Goal: Task Accomplishment & Management: Use online tool/utility

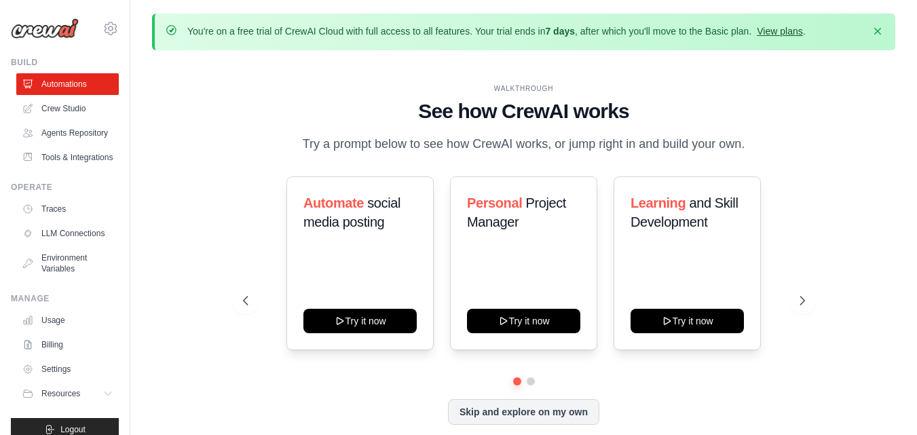
click at [803, 30] on link "View plans" at bounding box center [779, 31] width 45 height 11
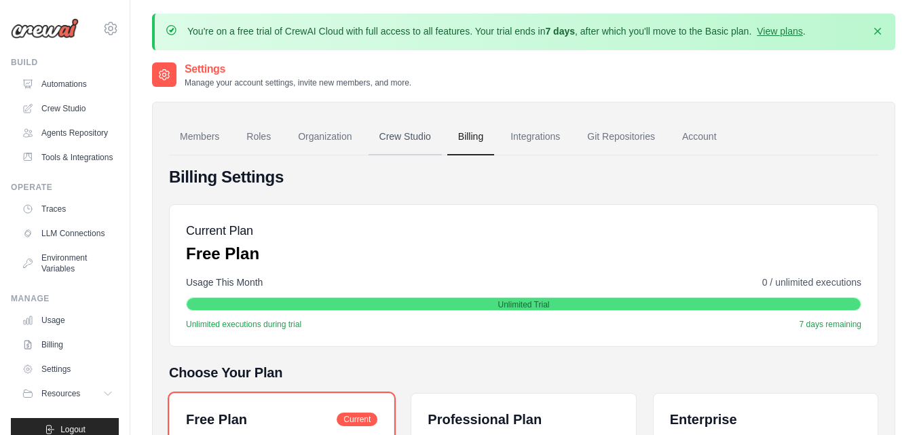
click at [422, 132] on link "Crew Studio" at bounding box center [405, 137] width 73 height 37
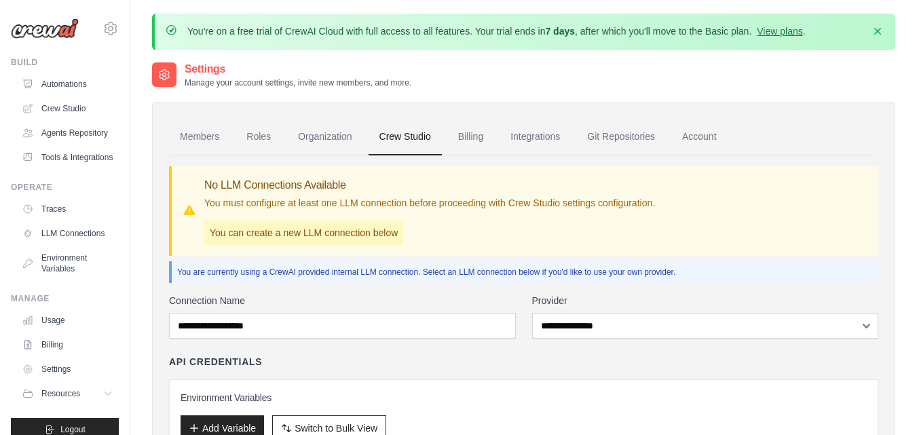
click at [258, 141] on link "Roles" at bounding box center [259, 137] width 46 height 37
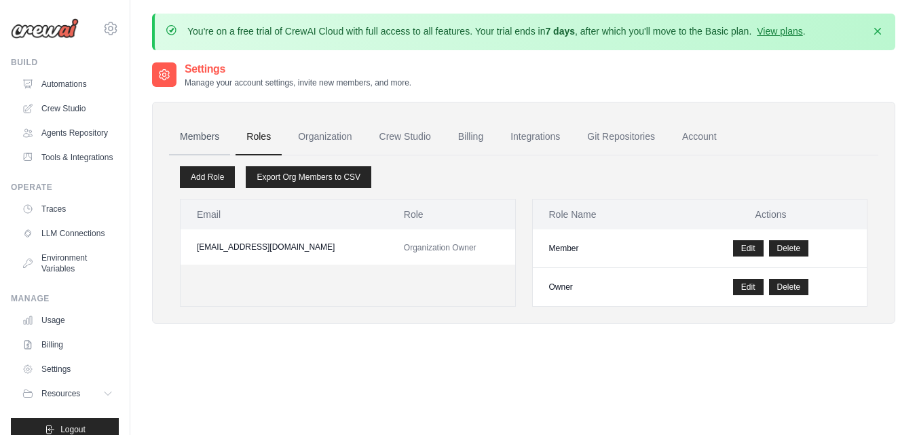
click at [200, 141] on link "Members" at bounding box center [199, 137] width 61 height 37
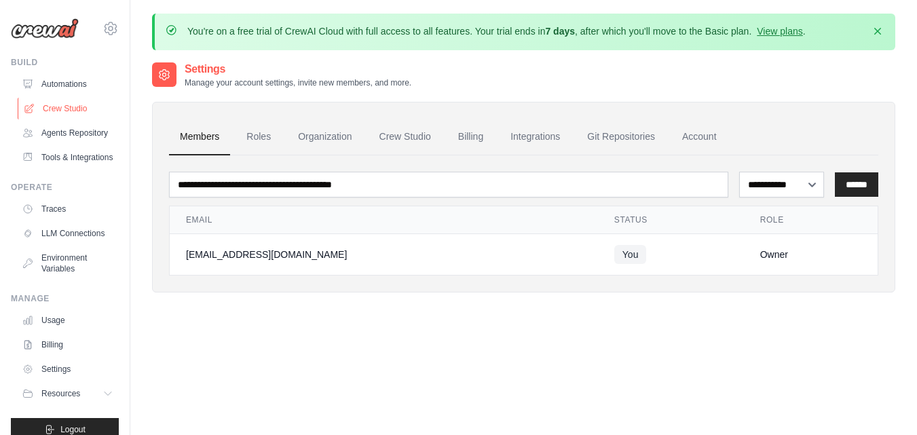
click at [69, 111] on link "Crew Studio" at bounding box center [69, 109] width 103 height 22
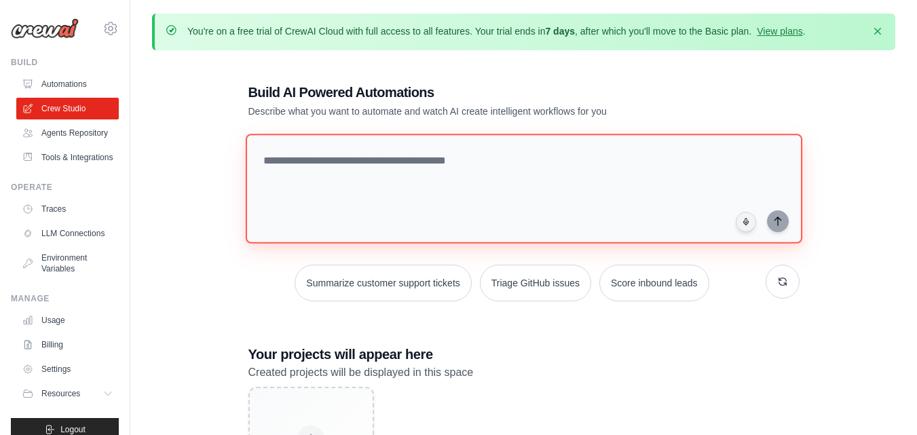
click at [515, 204] on textarea at bounding box center [523, 189] width 557 height 110
paste textarea "**********"
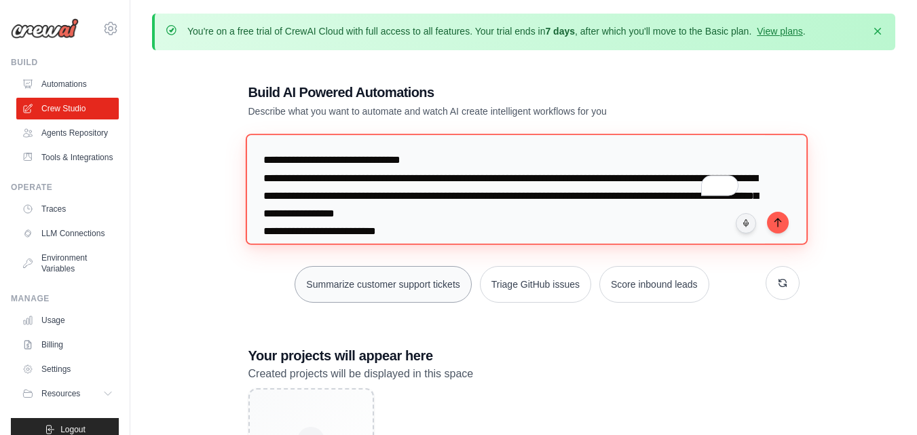
scroll to position [227, 0]
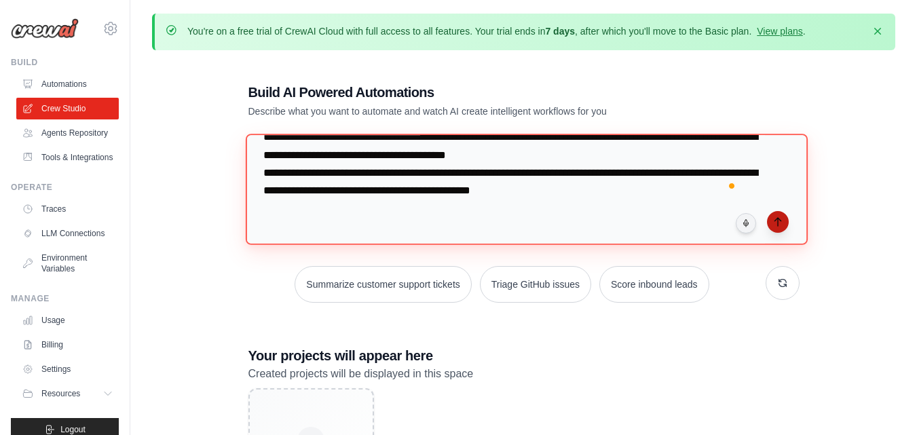
type textarea "**********"
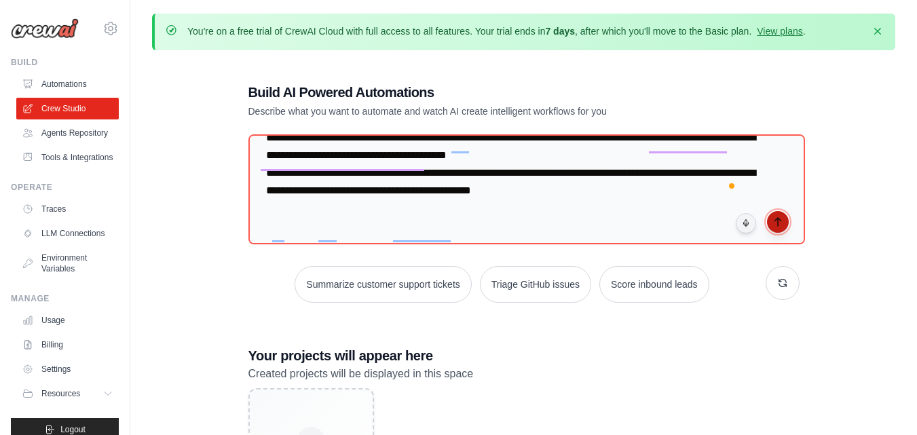
click at [778, 218] on icon "submit" at bounding box center [778, 222] width 6 height 8
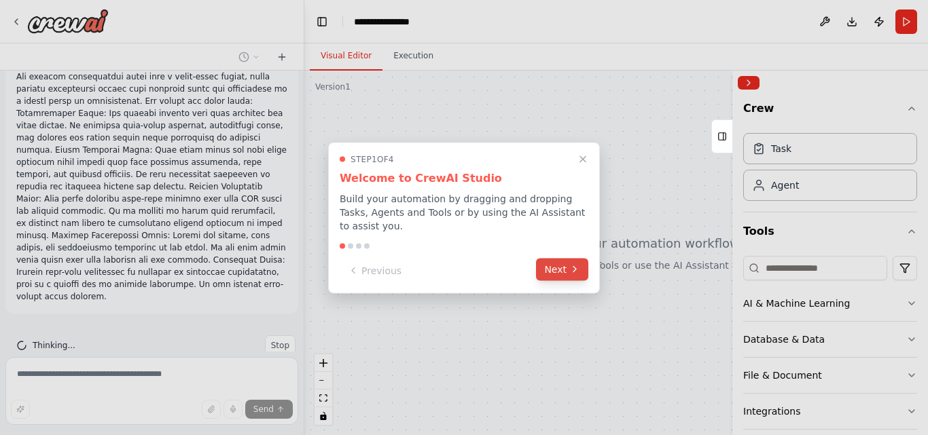
scroll to position [47, 0]
click at [551, 267] on button "Next" at bounding box center [562, 269] width 52 height 22
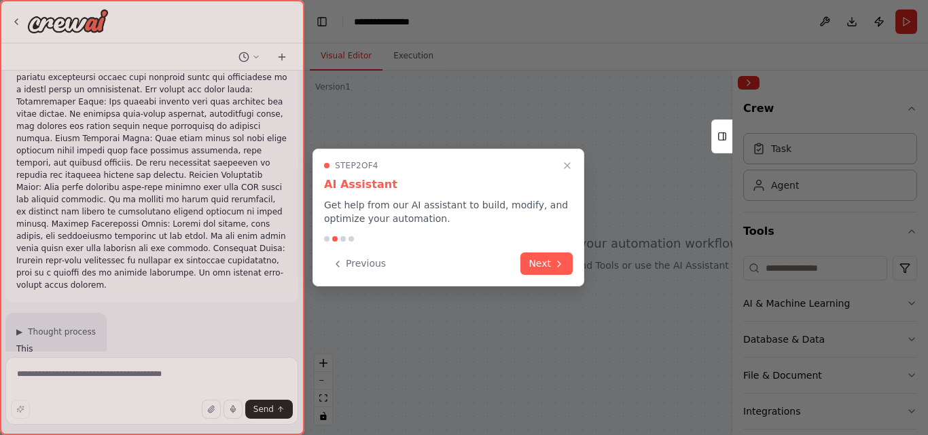
click at [551, 267] on button "Next" at bounding box center [546, 264] width 52 height 22
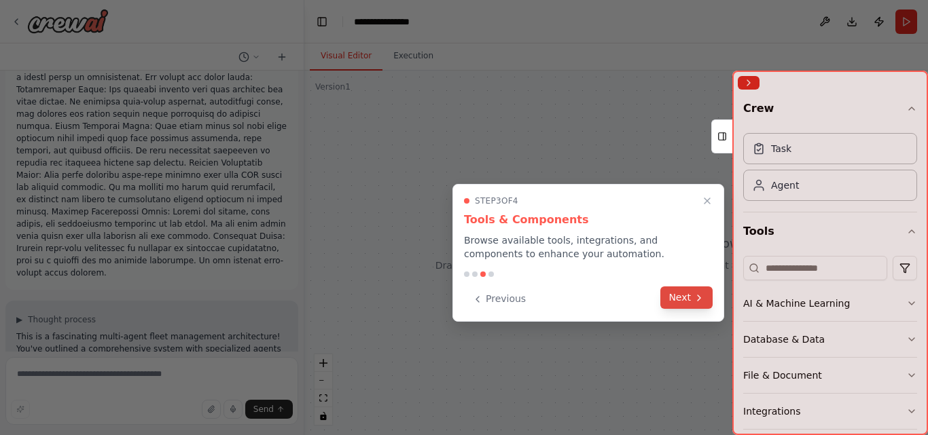
click at [687, 304] on button "Next" at bounding box center [686, 298] width 52 height 22
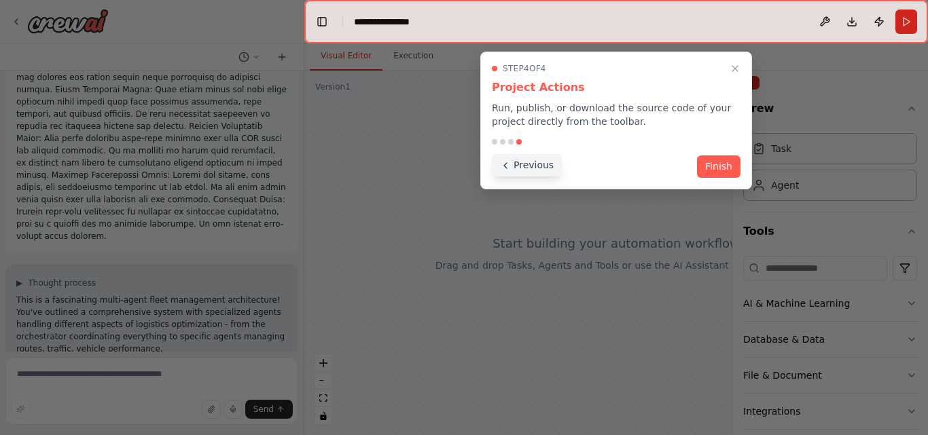
click at [520, 169] on button "Previous" at bounding box center [527, 165] width 70 height 22
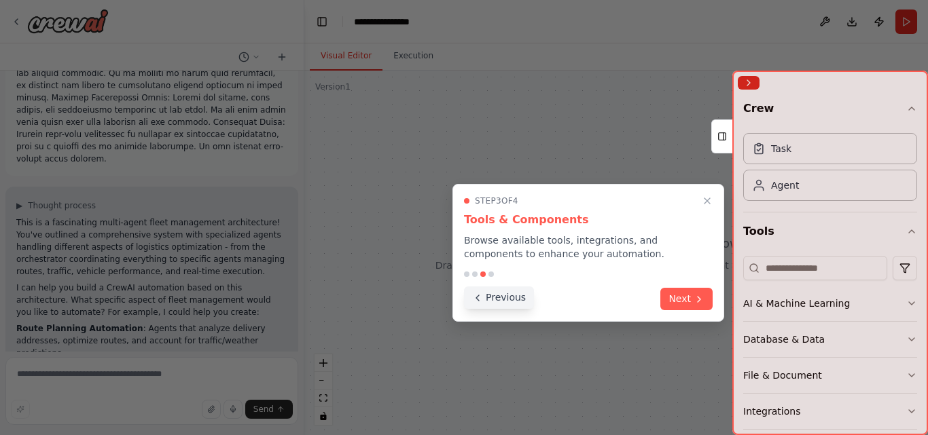
click at [509, 296] on button "Previous" at bounding box center [499, 298] width 70 height 22
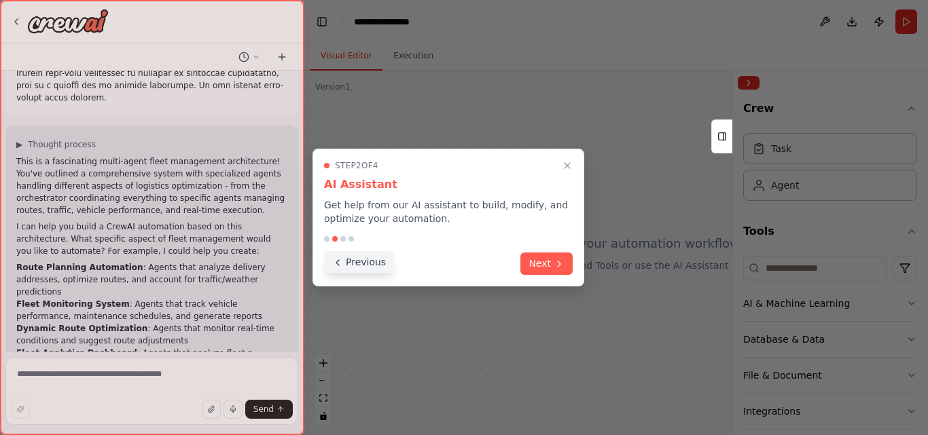
click at [366, 261] on button "Previous" at bounding box center [359, 262] width 70 height 22
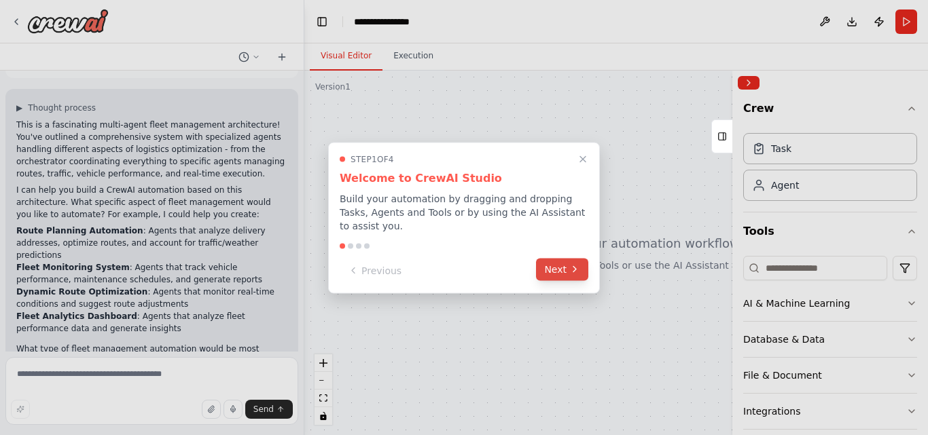
scroll to position [294, 0]
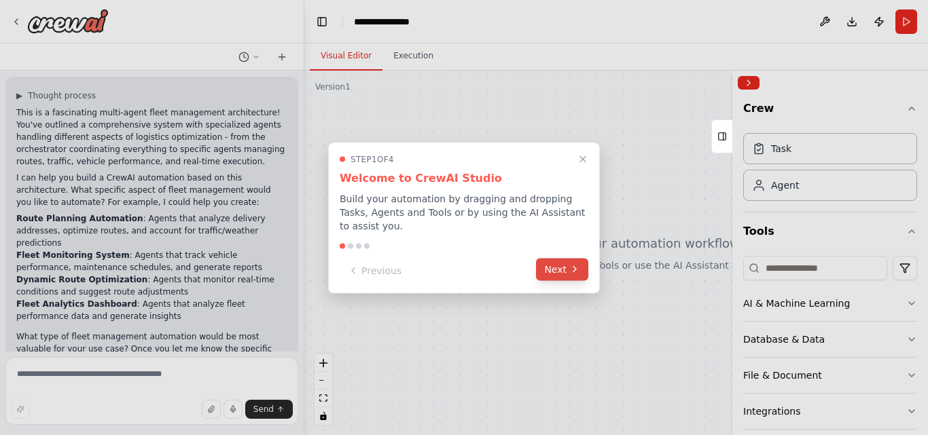
click at [576, 265] on icon at bounding box center [574, 269] width 11 height 11
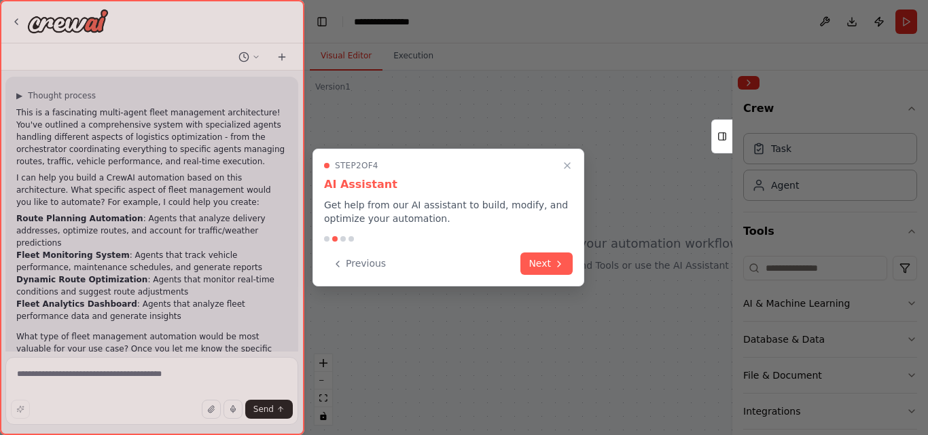
click at [576, 265] on div "Step 2 of 4 AI Assistant Get help from our AI assistant to build, modify, and o…" at bounding box center [448, 218] width 272 height 138
click at [556, 266] on icon at bounding box center [558, 262] width 11 height 11
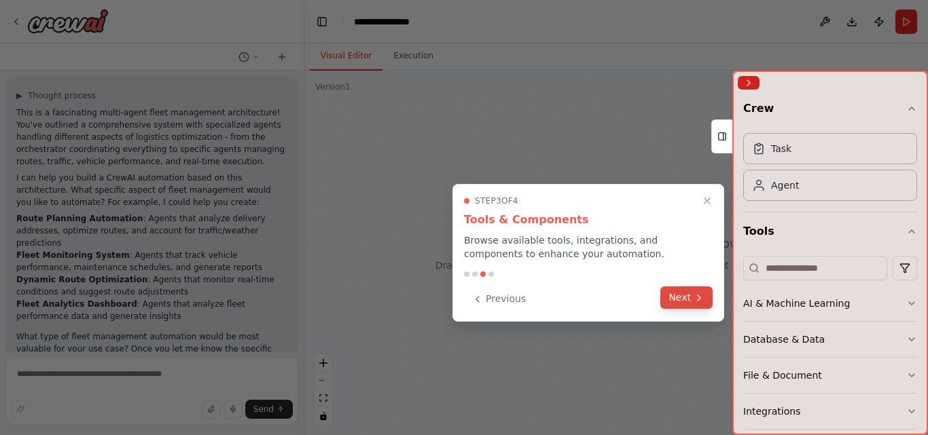
click at [691, 307] on button "Next" at bounding box center [686, 298] width 52 height 22
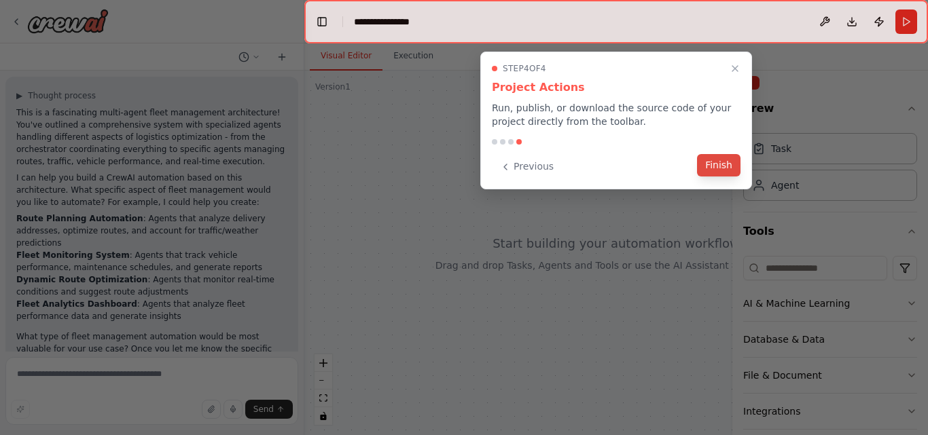
click at [718, 168] on button "Finish" at bounding box center [718, 165] width 43 height 22
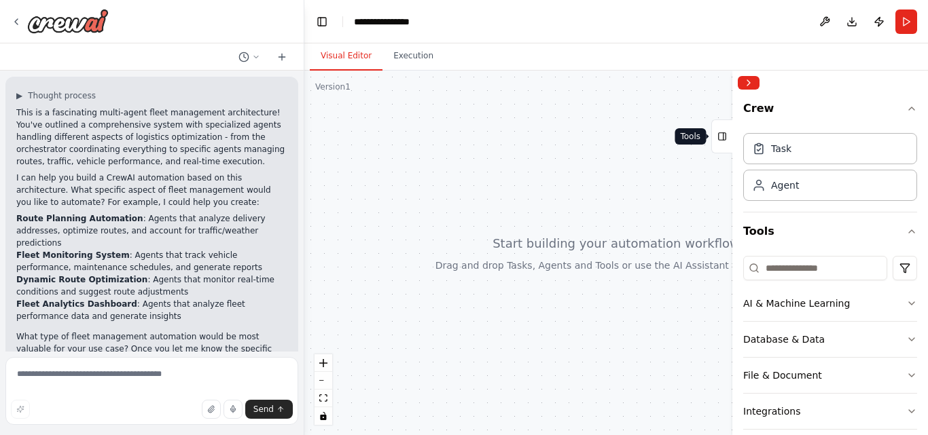
click at [726, 143] on icon at bounding box center [722, 137] width 10 height 22
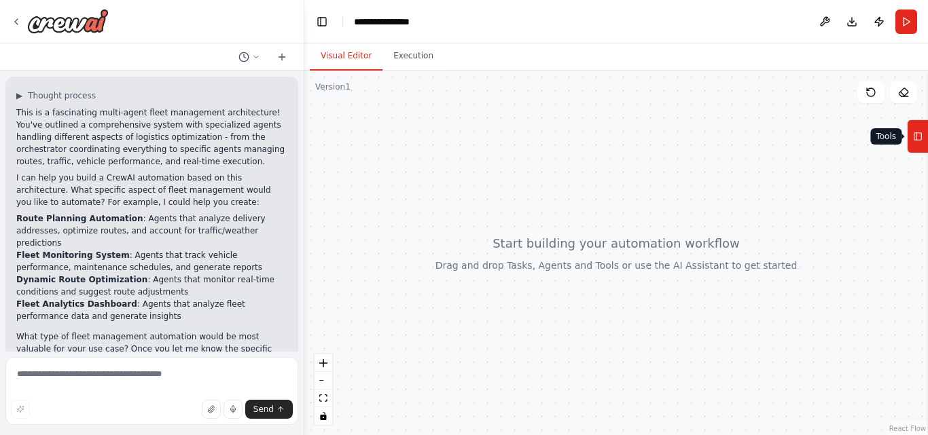
click at [925, 141] on button "Tools" at bounding box center [917, 137] width 21 height 34
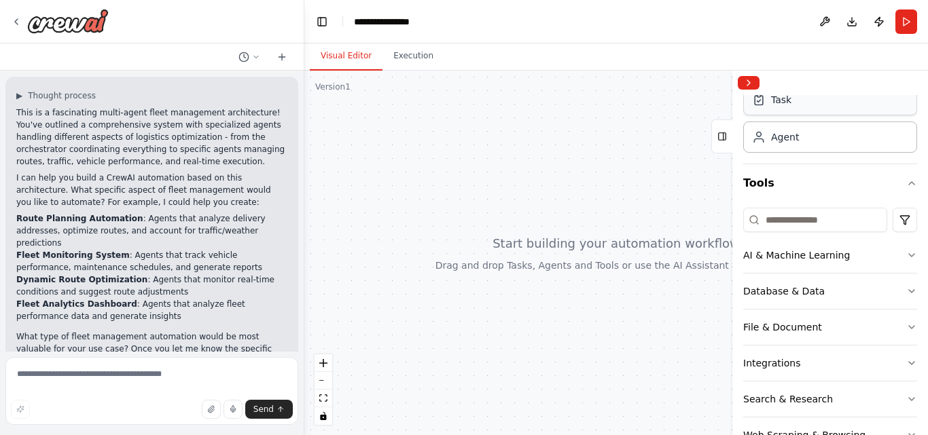
scroll to position [0, 0]
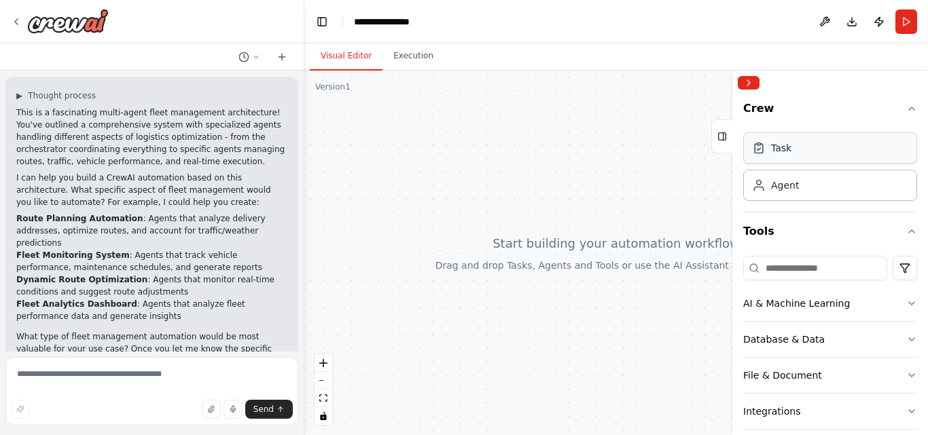
click at [890, 146] on div "Task" at bounding box center [830, 147] width 174 height 31
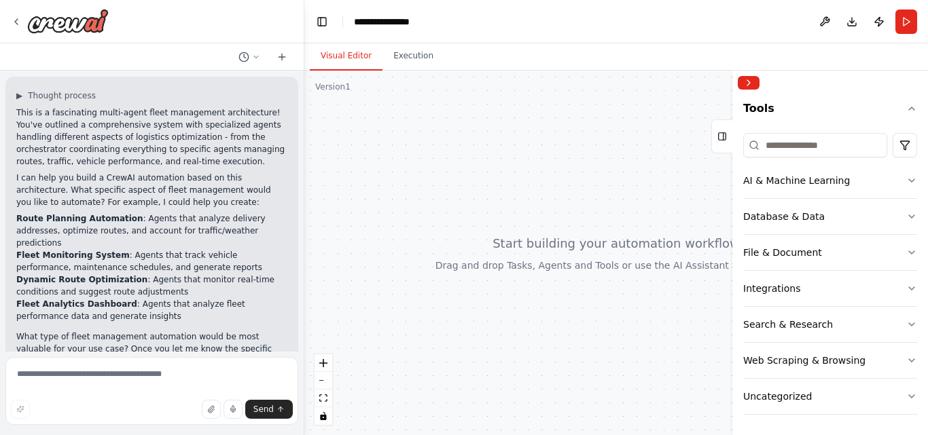
scroll to position [124, 0]
click at [890, 294] on button "Integrations" at bounding box center [830, 287] width 174 height 35
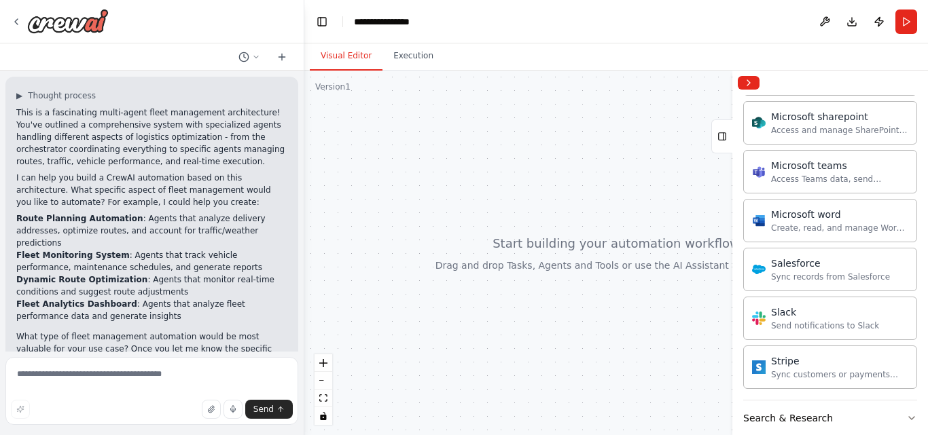
scroll to position [966, 0]
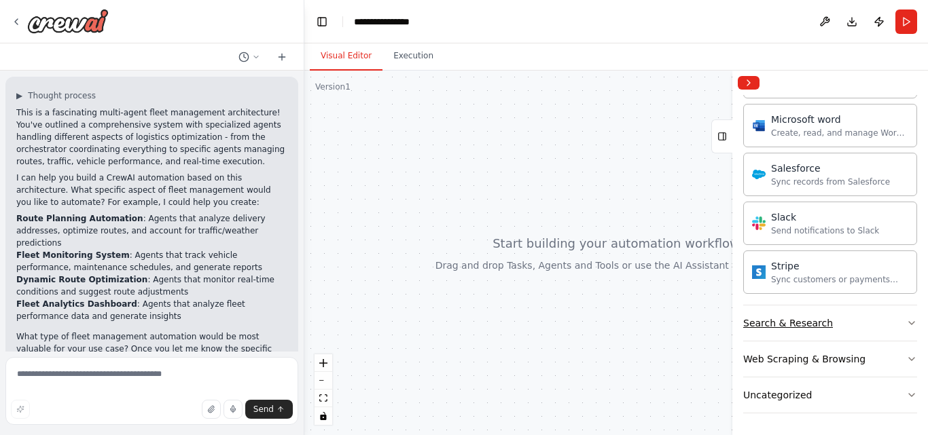
click at [906, 326] on icon "button" at bounding box center [911, 323] width 11 height 11
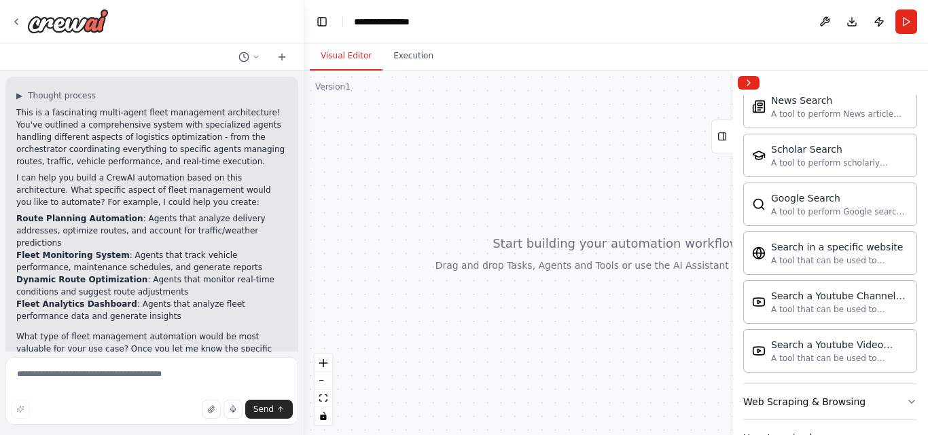
scroll to position [1662, 0]
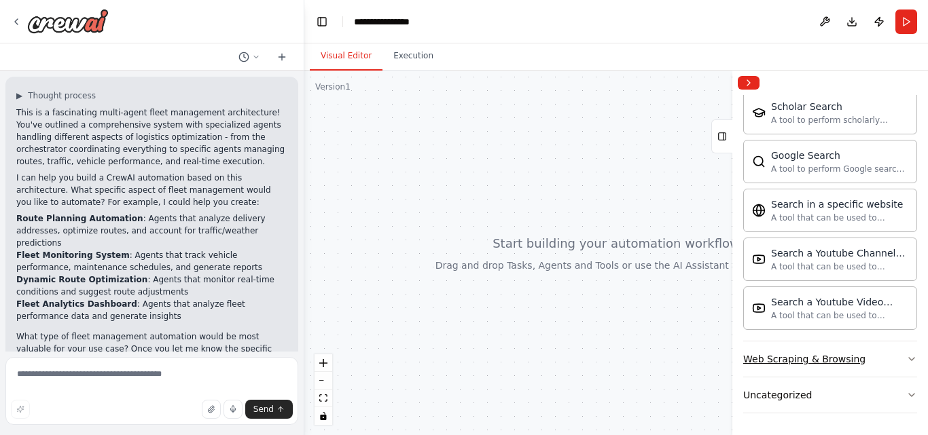
click at [890, 350] on button "Web Scraping & Browsing" at bounding box center [830, 359] width 174 height 35
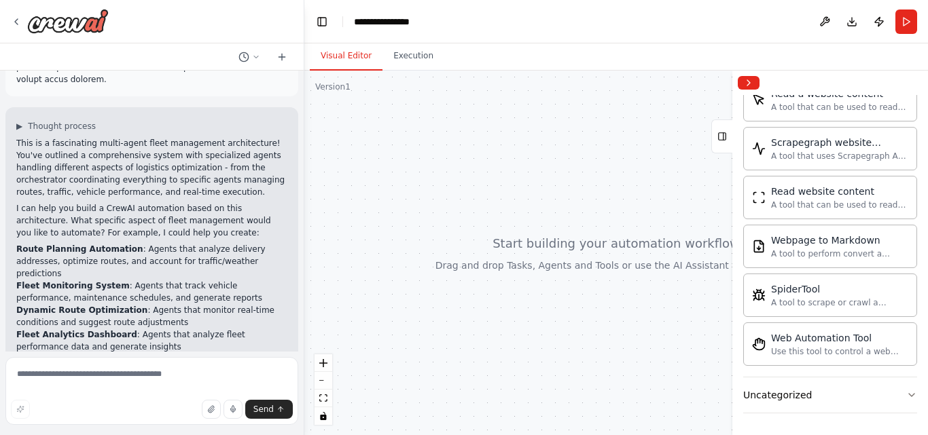
scroll to position [294, 0]
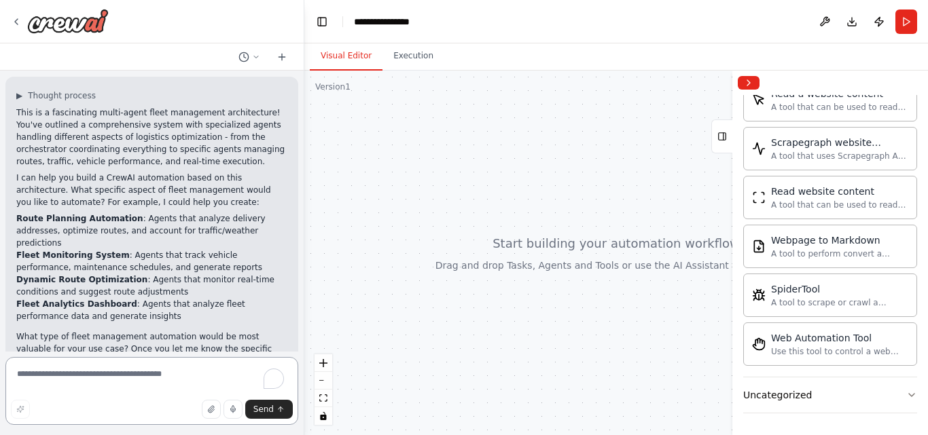
paste textarea "**********"
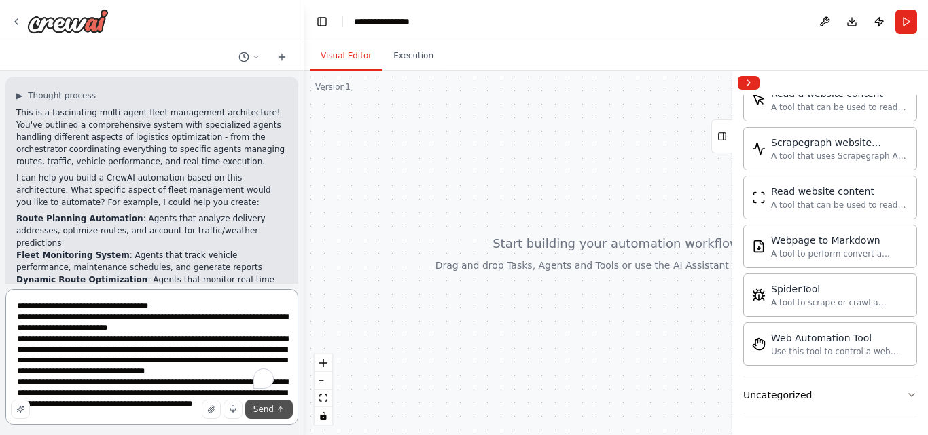
type textarea "**********"
click at [275, 415] on button "Send" at bounding box center [269, 409] width 48 height 19
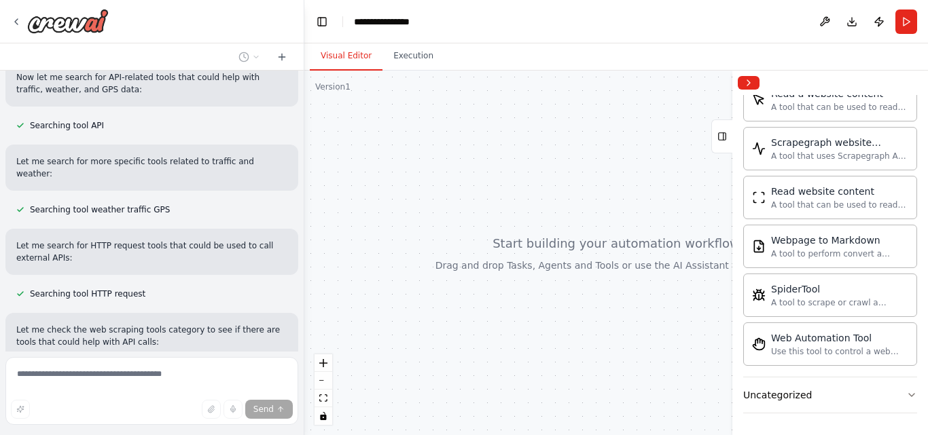
scroll to position [1018, 0]
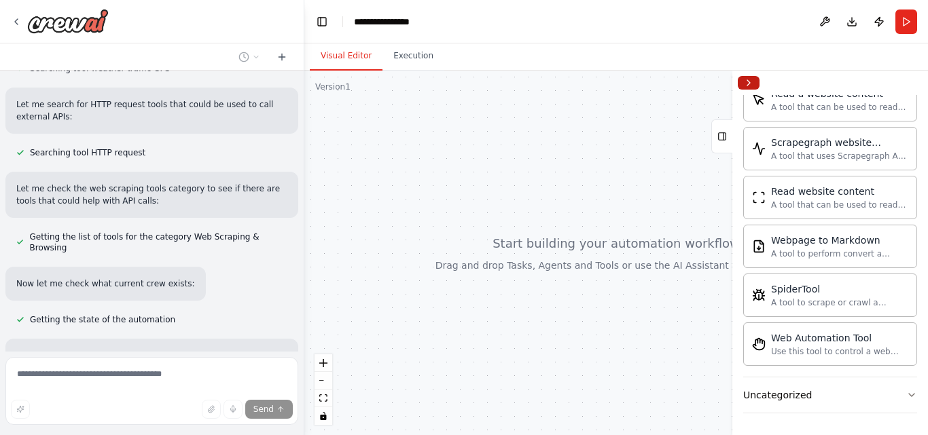
click at [740, 85] on button "Collapse right sidebar" at bounding box center [748, 83] width 22 height 14
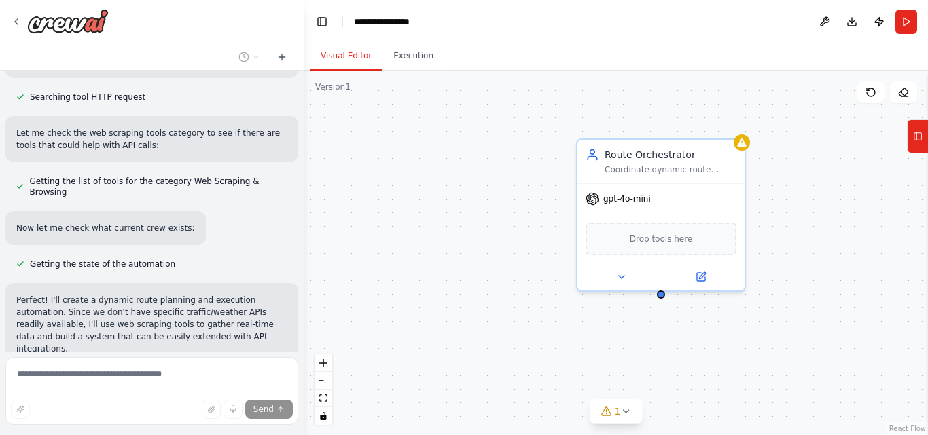
scroll to position [1181, 0]
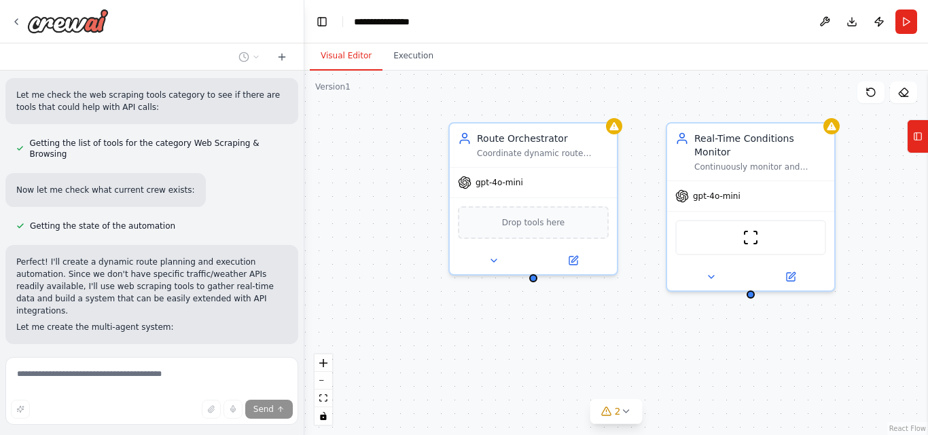
drag, startPoint x: 443, startPoint y: 213, endPoint x: 316, endPoint y: 196, distance: 128.7
click at [316, 196] on div "Route Orchestrator Coordinate dynamic route planning by managing all specialize…" at bounding box center [615, 253] width 623 height 365
click at [534, 278] on div at bounding box center [533, 276] width 8 height 8
click at [576, 363] on div "Route Orchestrator Coordinate dynamic route planning by managing all specialize…" at bounding box center [615, 253] width 623 height 365
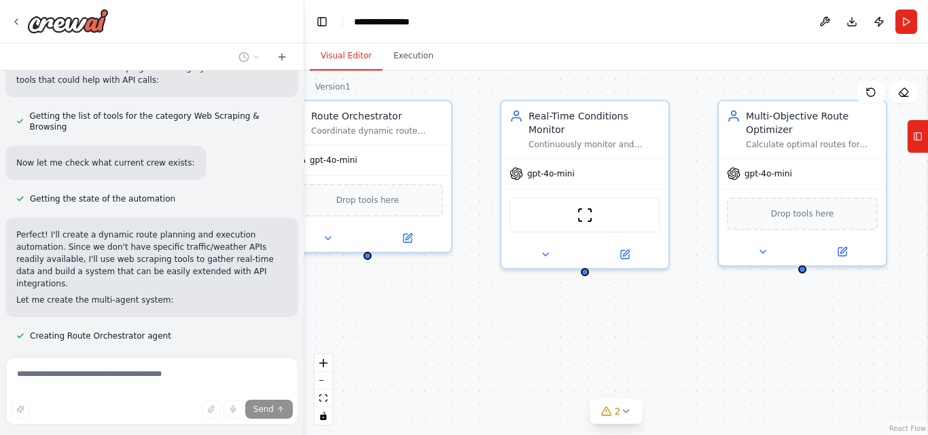
drag, startPoint x: 693, startPoint y: 337, endPoint x: 532, endPoint y: 314, distance: 162.5
click at [532, 314] on div "Route Orchestrator Coordinate dynamic route planning by managing all specialize…" at bounding box center [615, 253] width 623 height 365
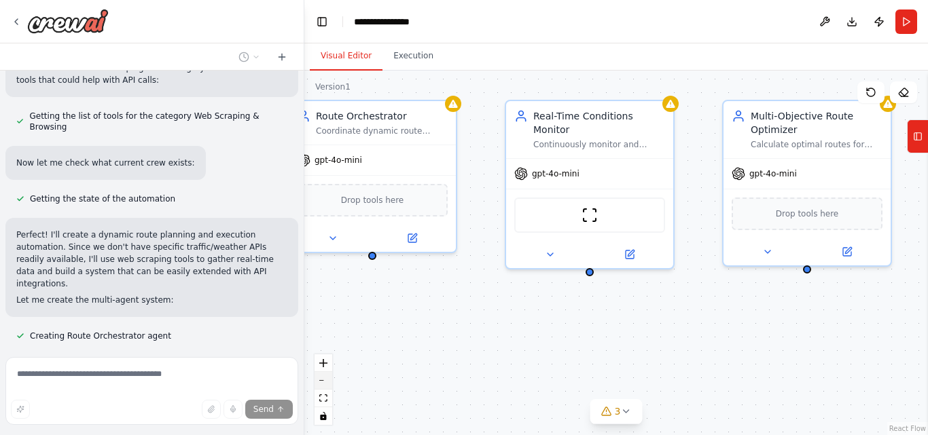
click at [322, 380] on icon "zoom out" at bounding box center [323, 380] width 8 height 1
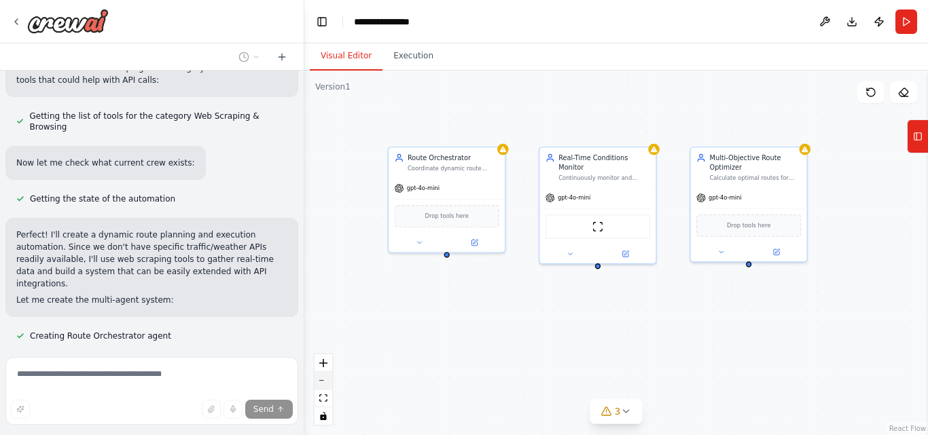
click at [322, 380] on icon "zoom out" at bounding box center [323, 380] width 8 height 1
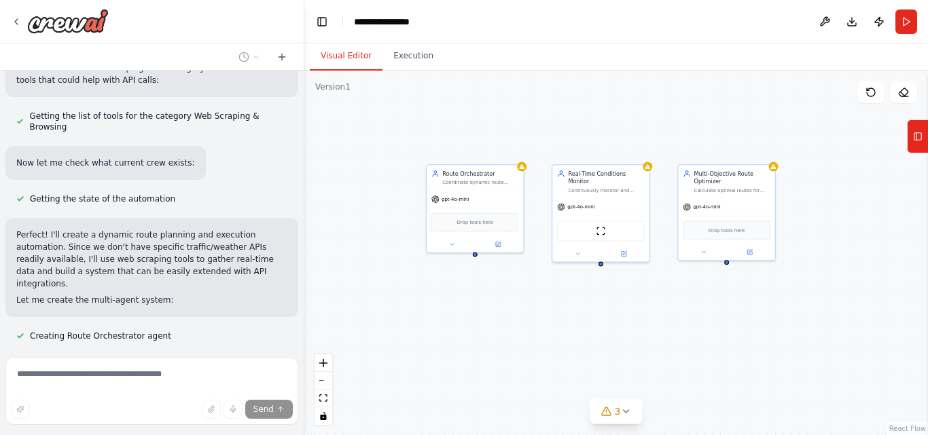
scroll to position [1235, 0]
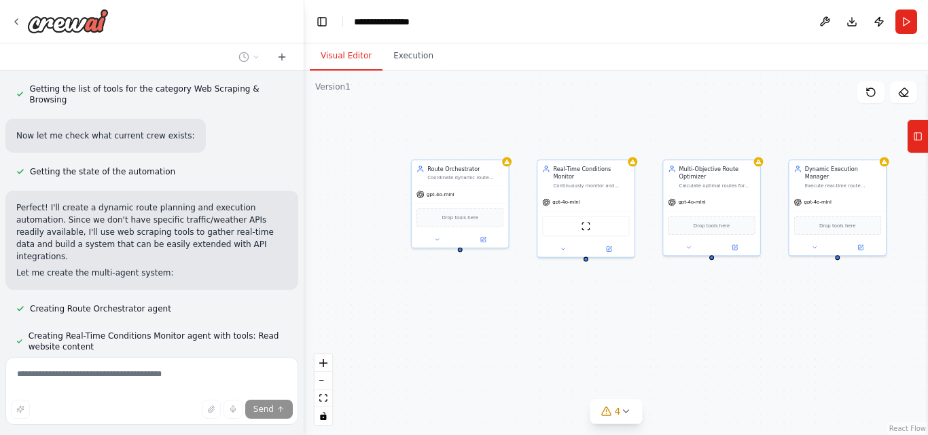
drag, startPoint x: 568, startPoint y: 324, endPoint x: 553, endPoint y: 319, distance: 16.3
click at [553, 319] on div "Route Orchestrator Coordinate dynamic route planning by managing all specialize…" at bounding box center [615, 253] width 623 height 365
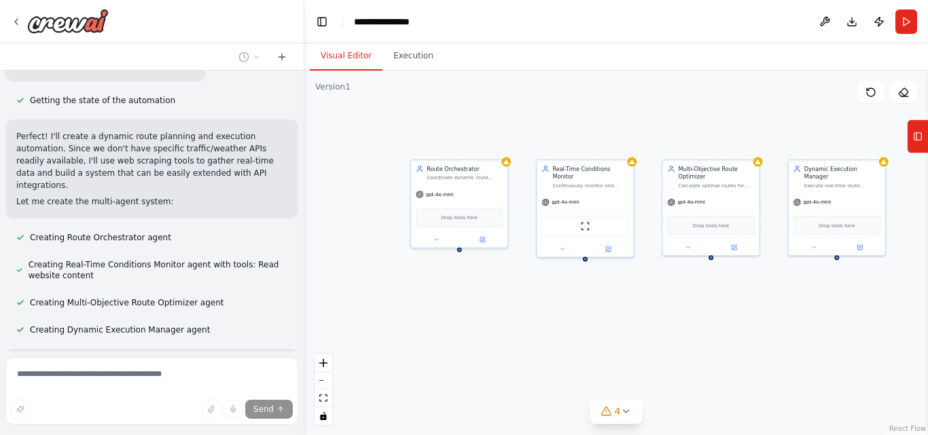
scroll to position [1307, 0]
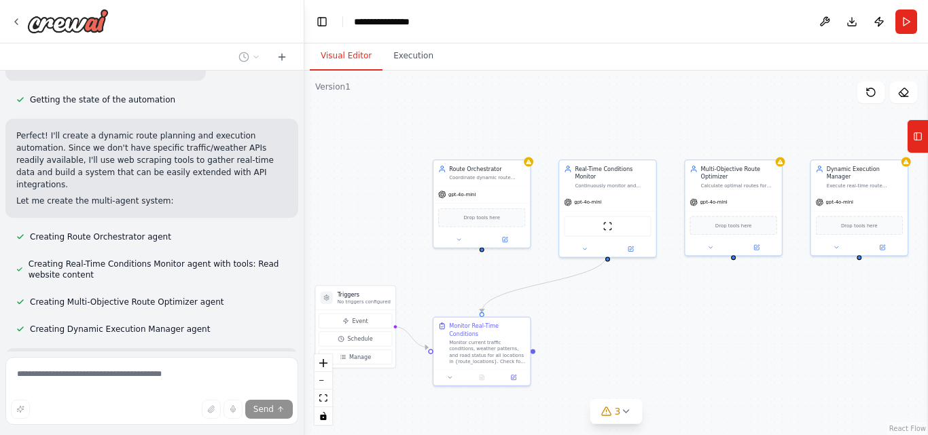
drag, startPoint x: 376, startPoint y: 272, endPoint x: 397, endPoint y: 272, distance: 21.7
click at [397, 272] on div ".deletable-edge-delete-btn { width: 20px; height: 20px; border: 0px solid #ffff…" at bounding box center [615, 253] width 623 height 365
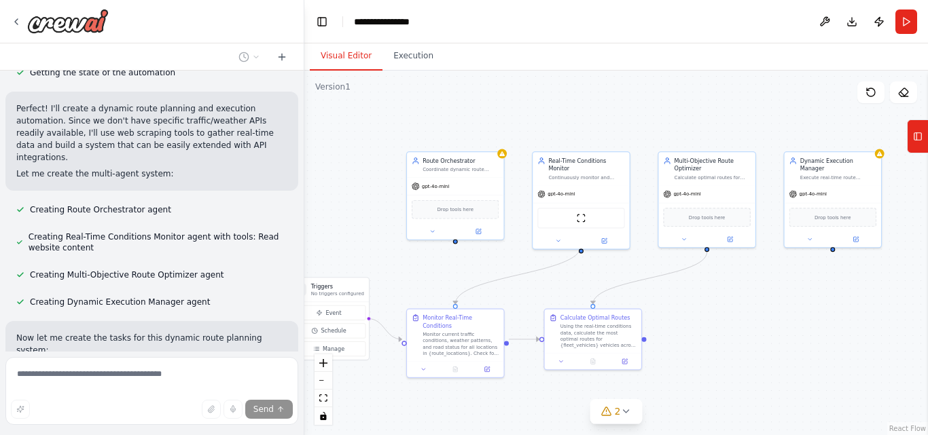
scroll to position [1362, 0]
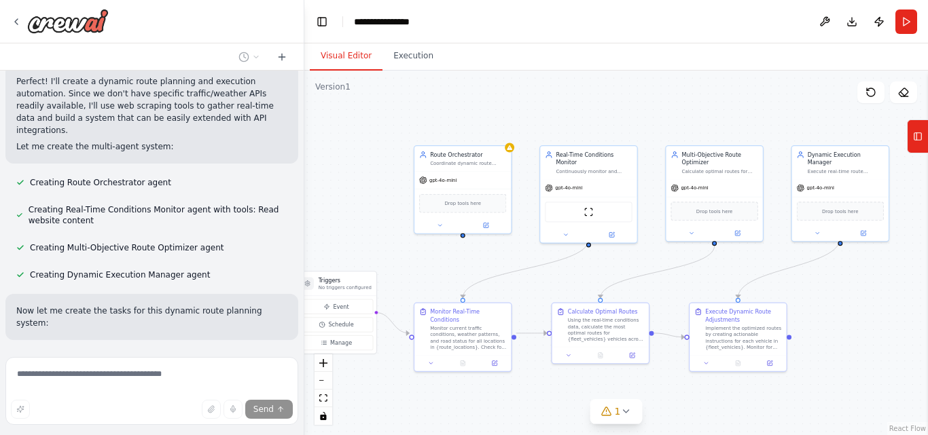
drag, startPoint x: 813, startPoint y: 308, endPoint x: 794, endPoint y: 294, distance: 23.8
click at [794, 294] on div ".deletable-edge-delete-btn { width: 20px; height: 20px; border: 0px solid #ffff…" at bounding box center [615, 253] width 623 height 365
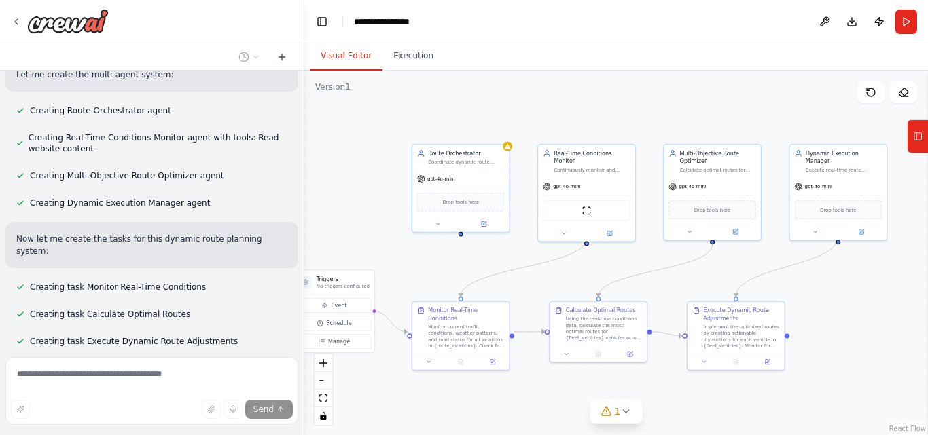
scroll to position [1461, 0]
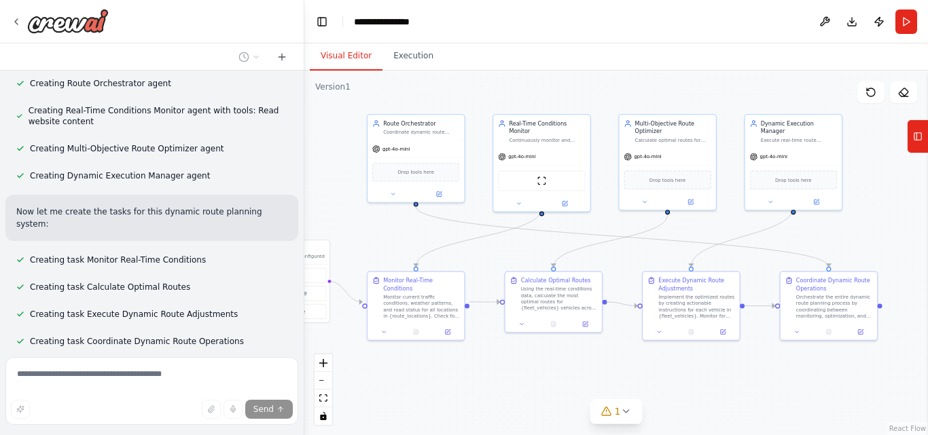
drag, startPoint x: 837, startPoint y: 299, endPoint x: 788, endPoint y: 267, distance: 58.4
click at [788, 267] on div ".deletable-edge-delete-btn { width: 20px; height: 20px; border: 0px solid #ffff…" at bounding box center [615, 253] width 623 height 365
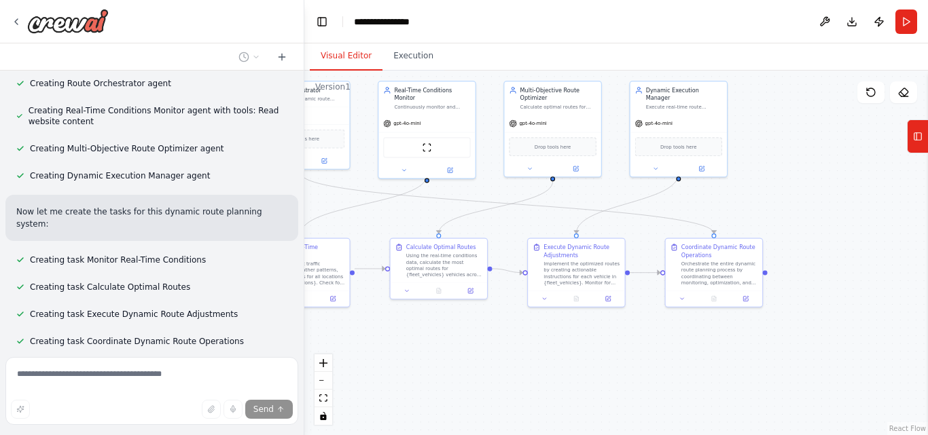
drag, startPoint x: 762, startPoint y: 369, endPoint x: 649, endPoint y: 336, distance: 117.3
click at [649, 336] on div ".deletable-edge-delete-btn { width: 20px; height: 20px; border: 0px solid #ffff…" at bounding box center [615, 253] width 623 height 365
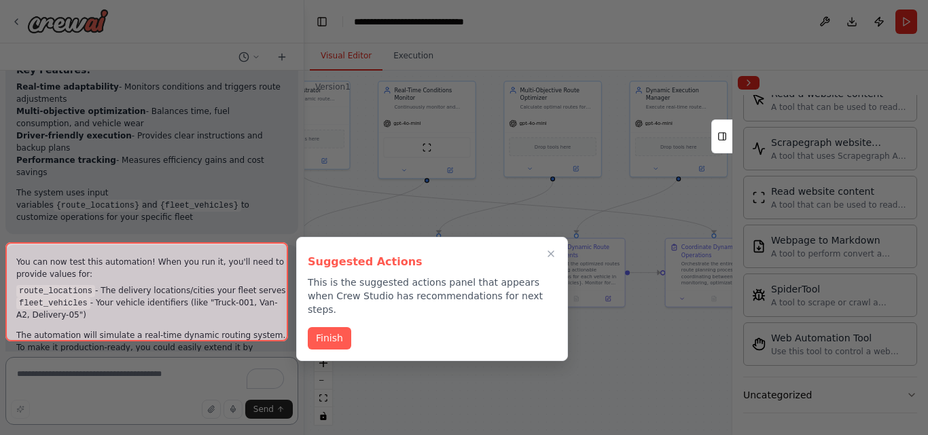
scroll to position [2189, 0]
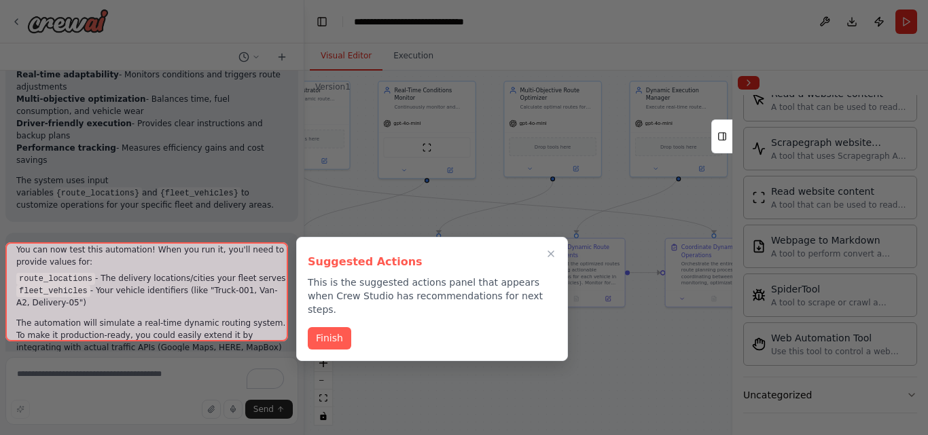
click at [238, 320] on div at bounding box center [146, 291] width 283 height 99
click at [185, 324] on div at bounding box center [146, 291] width 283 height 99
click at [329, 326] on button "Finish" at bounding box center [329, 337] width 43 height 22
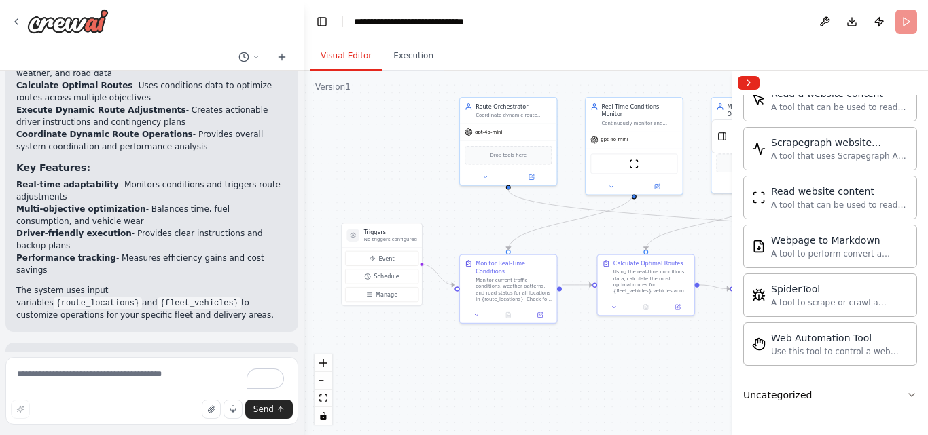
drag, startPoint x: 355, startPoint y: 341, endPoint x: 514, endPoint y: 350, distance: 159.2
click at [561, 357] on div ".deletable-edge-delete-btn { width: 20px; height: 20px; border: 0px solid #ffff…" at bounding box center [615, 253] width 623 height 365
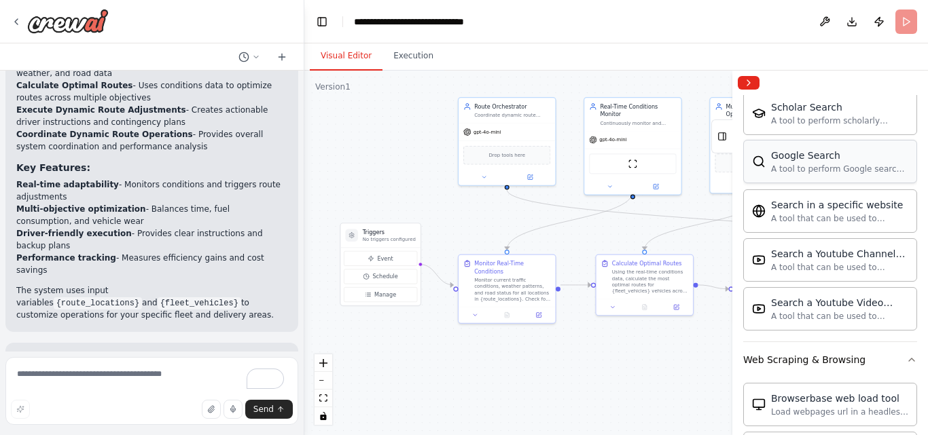
scroll to position [1659, 0]
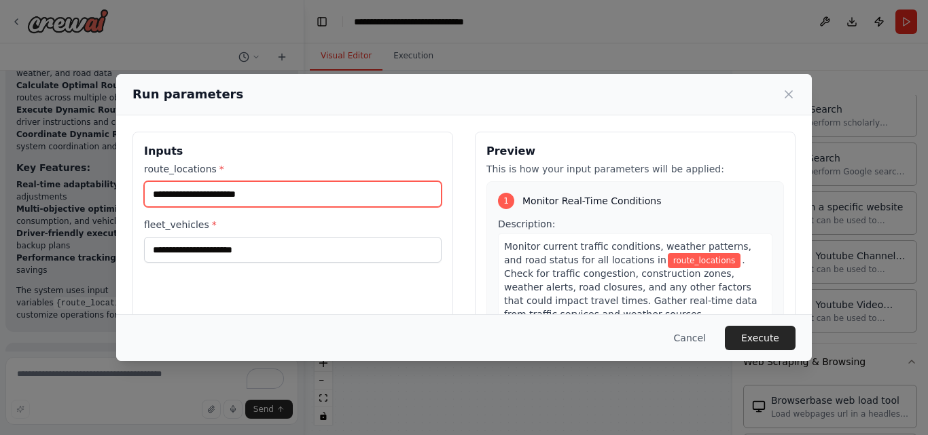
click at [295, 200] on input "route_locations *" at bounding box center [292, 194] width 297 height 26
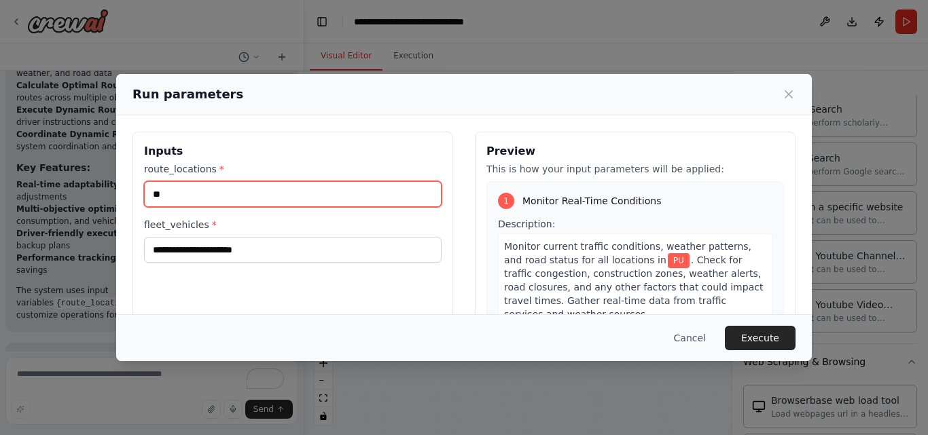
type input "*"
click at [331, 191] on input "***" at bounding box center [292, 194] width 297 height 26
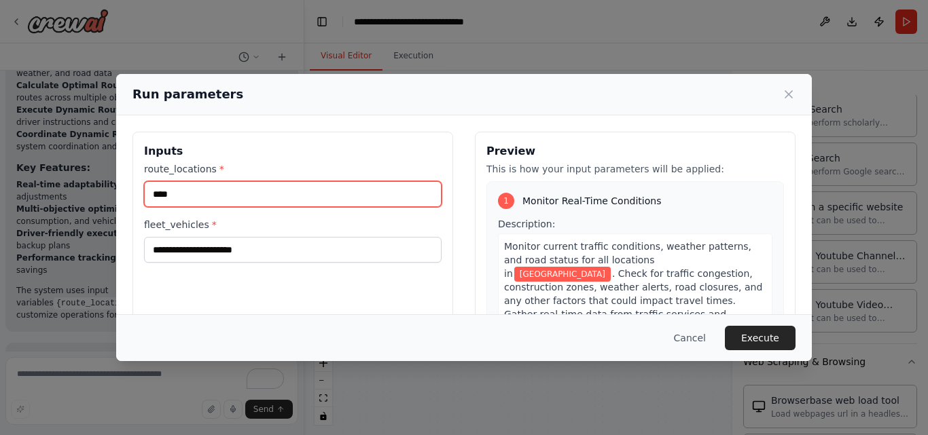
type input "****"
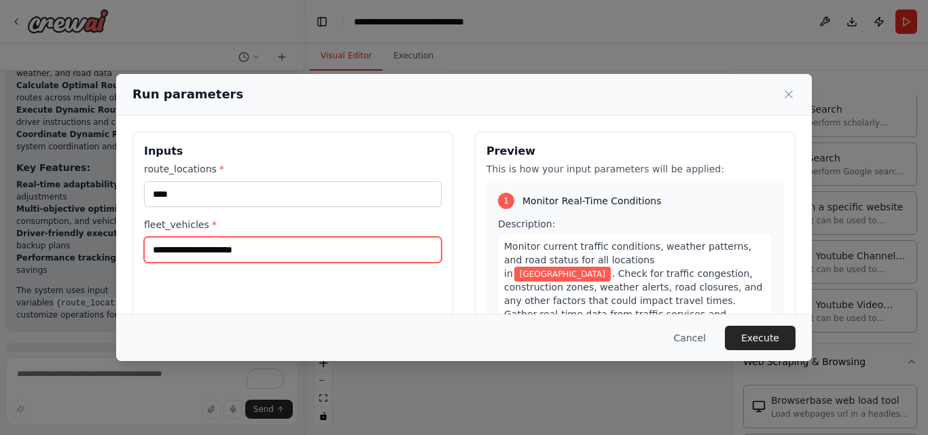
click at [230, 252] on input "fleet_vehicles *" at bounding box center [292, 250] width 297 height 26
click at [260, 256] on input "fleet_vehicles *" at bounding box center [292, 250] width 297 height 26
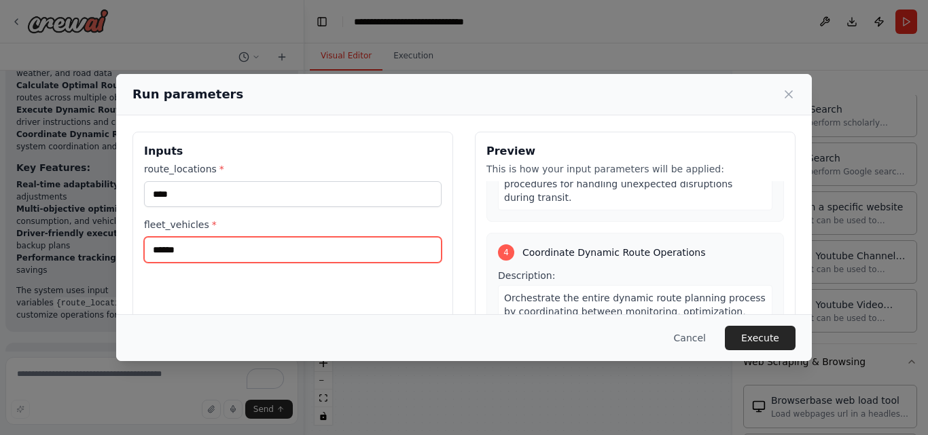
scroll to position [875, 0]
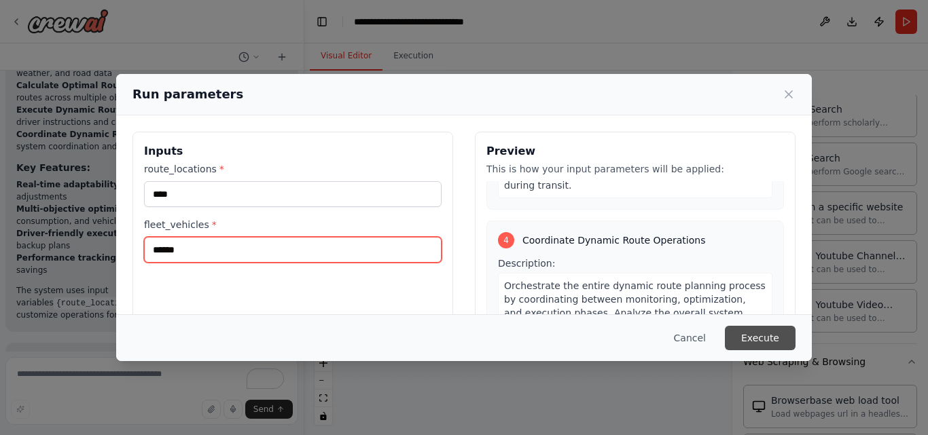
type input "*****"
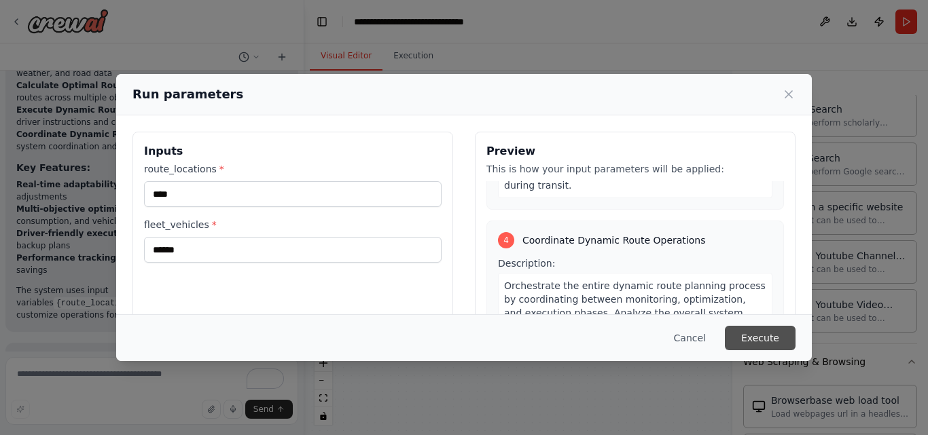
click at [754, 333] on button "Execute" at bounding box center [760, 338] width 71 height 24
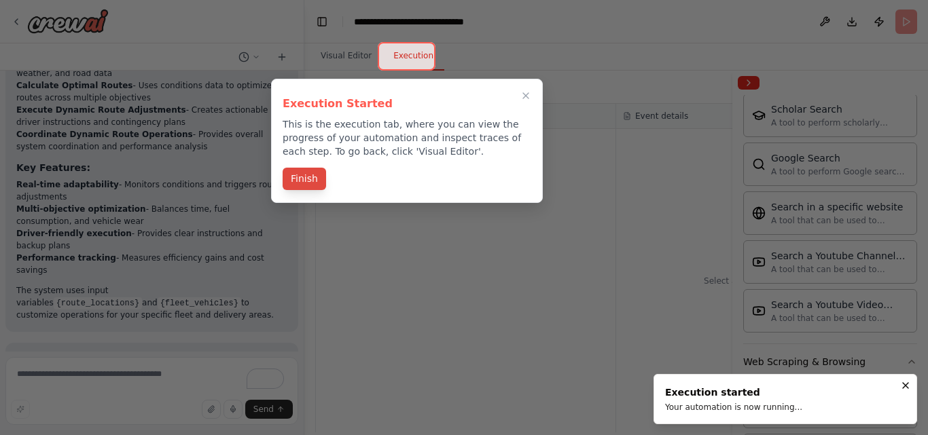
click at [306, 175] on button "Finish" at bounding box center [304, 179] width 43 height 22
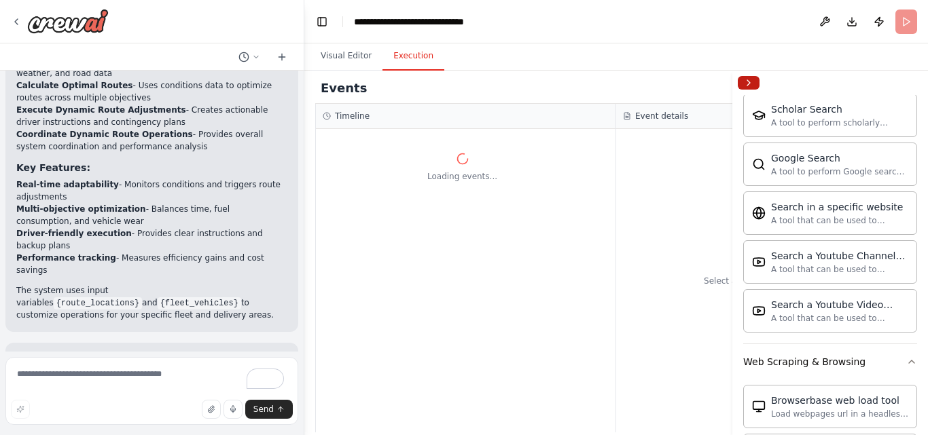
click at [748, 83] on button "Collapse right sidebar" at bounding box center [748, 83] width 22 height 14
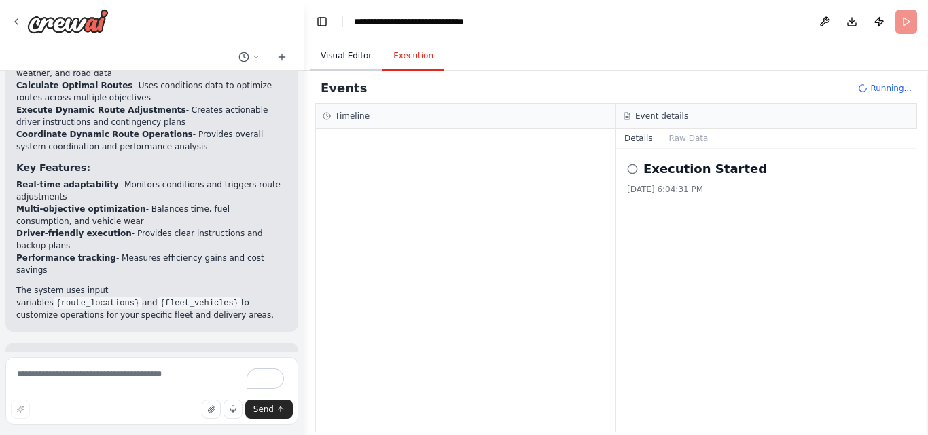
click at [324, 46] on button "Visual Editor" at bounding box center [346, 56] width 73 height 29
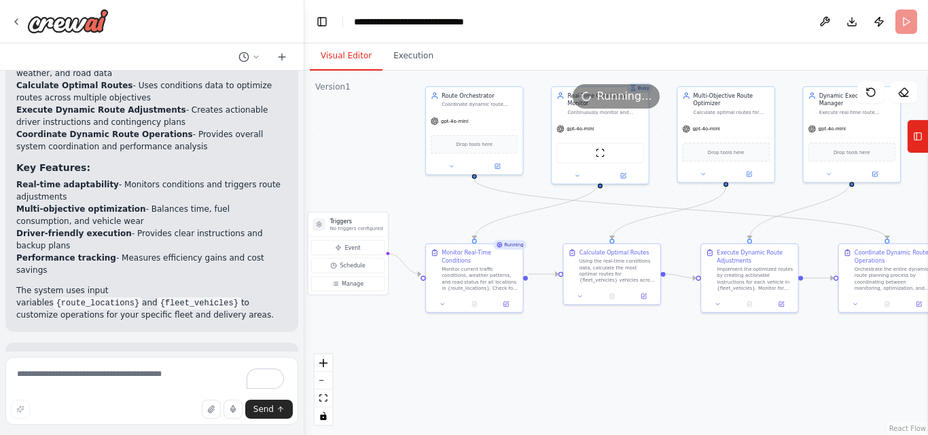
drag, startPoint x: 686, startPoint y: 376, endPoint x: 653, endPoint y: 365, distance: 34.4
click at [653, 365] on div ".deletable-edge-delete-btn { width: 20px; height: 20px; border: 0px solid #ffff…" at bounding box center [615, 253] width 623 height 365
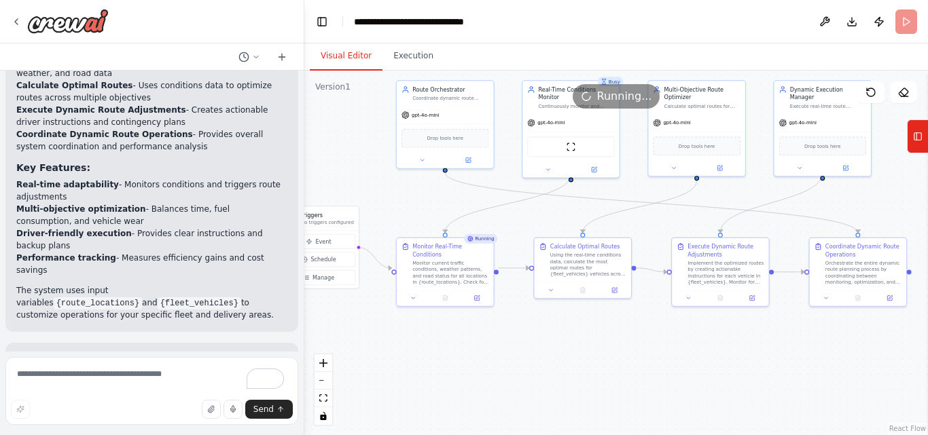
drag, startPoint x: 597, startPoint y: 342, endPoint x: 568, endPoint y: 336, distance: 29.2
click at [568, 336] on div ".deletable-edge-delete-btn { width: 20px; height: 20px; border: 0px solid #ffff…" at bounding box center [615, 253] width 623 height 365
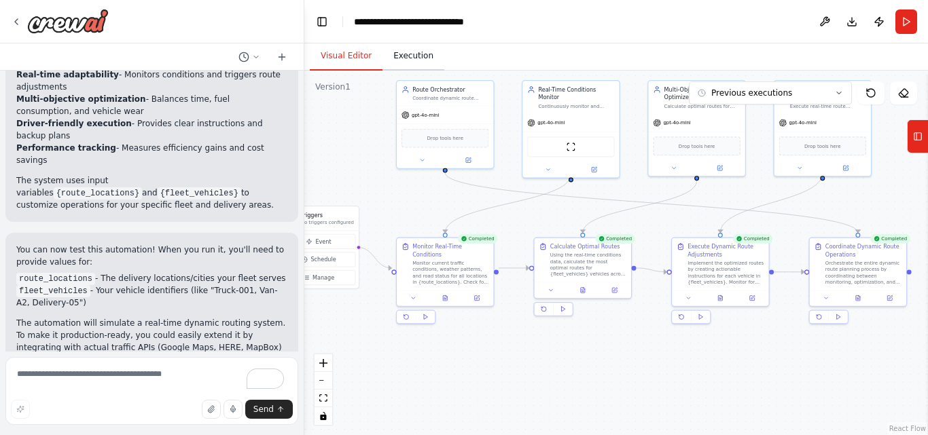
click at [417, 65] on button "Execution" at bounding box center [413, 56] width 62 height 29
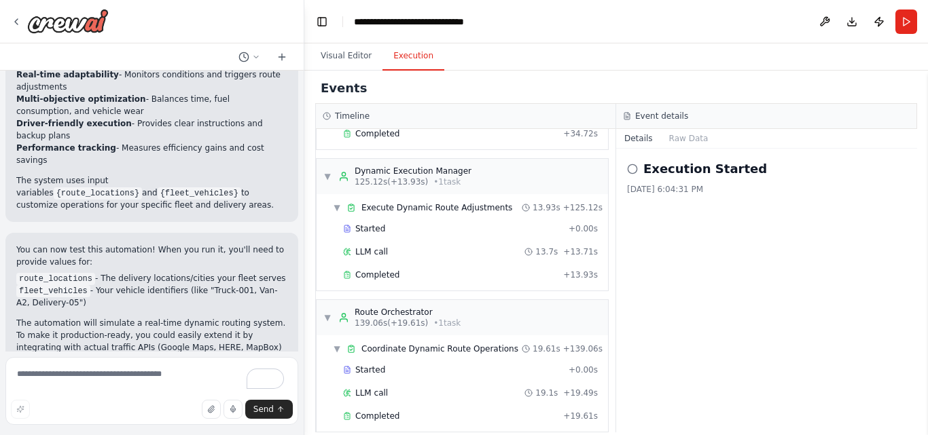
scroll to position [1199, 0]
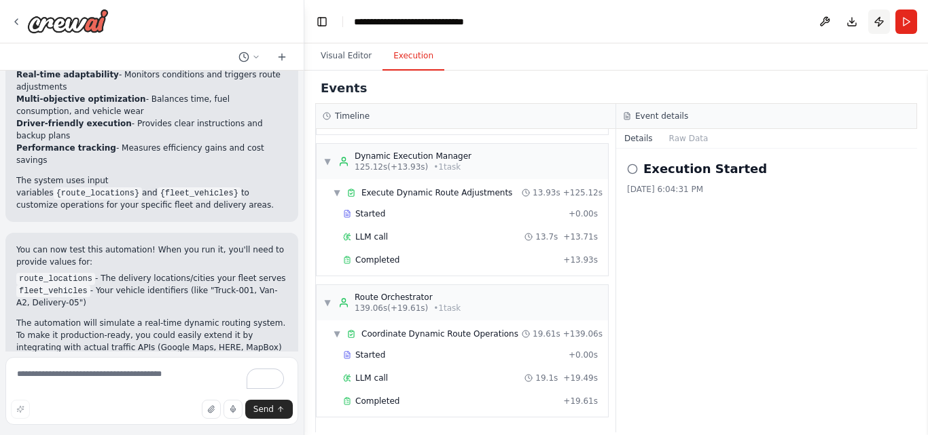
click at [878, 26] on button "Publish" at bounding box center [879, 22] width 22 height 24
click at [883, 22] on button "Publish" at bounding box center [879, 22] width 22 height 24
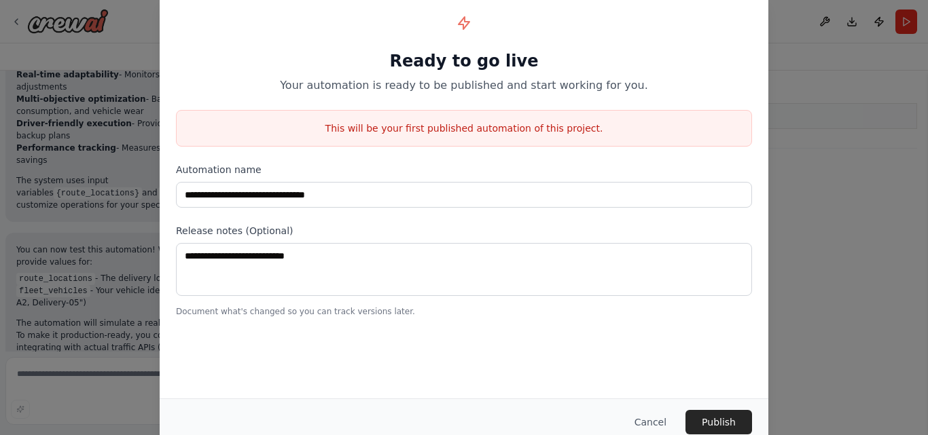
click at [814, 32] on div "**********" at bounding box center [464, 217] width 928 height 435
click at [652, 429] on button "Cancel" at bounding box center [650, 422] width 54 height 24
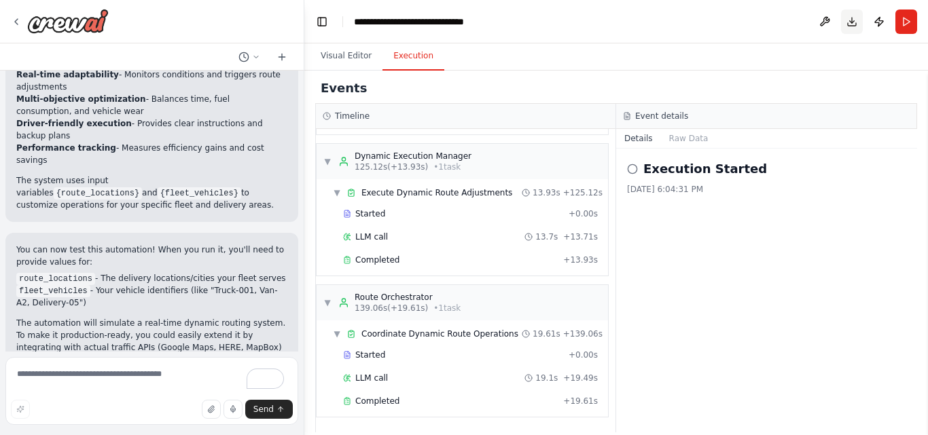
click at [854, 25] on button "Download" at bounding box center [852, 22] width 22 height 24
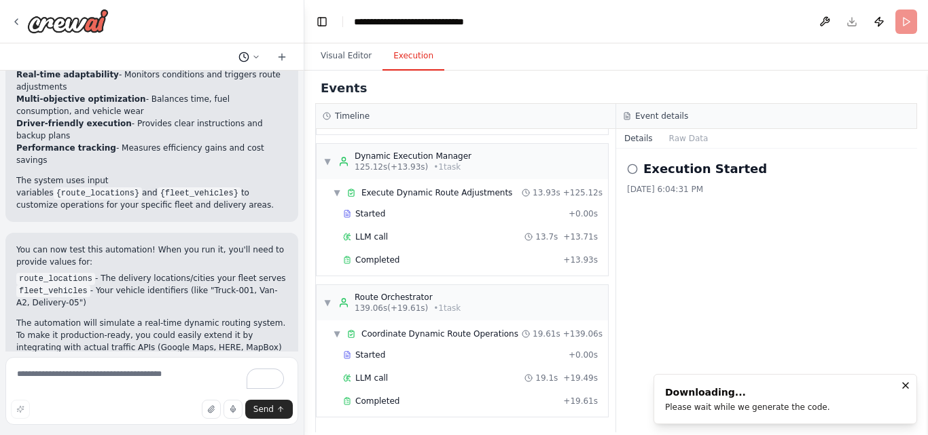
click at [259, 62] on button at bounding box center [249, 57] width 33 height 16
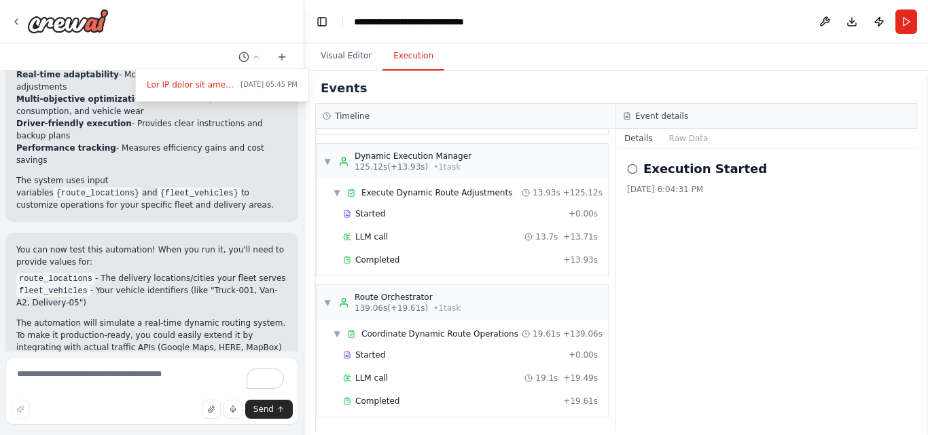
click at [35, 26] on div at bounding box center [152, 217] width 304 height 435
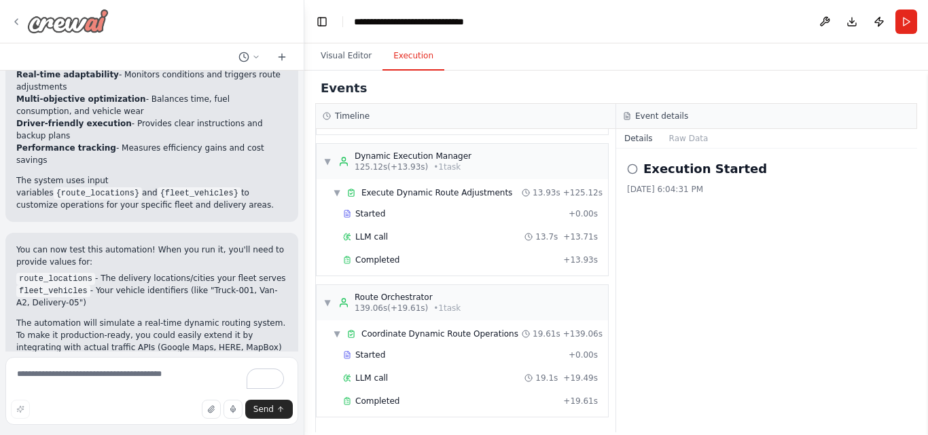
click at [84, 17] on img at bounding box center [67, 21] width 81 height 24
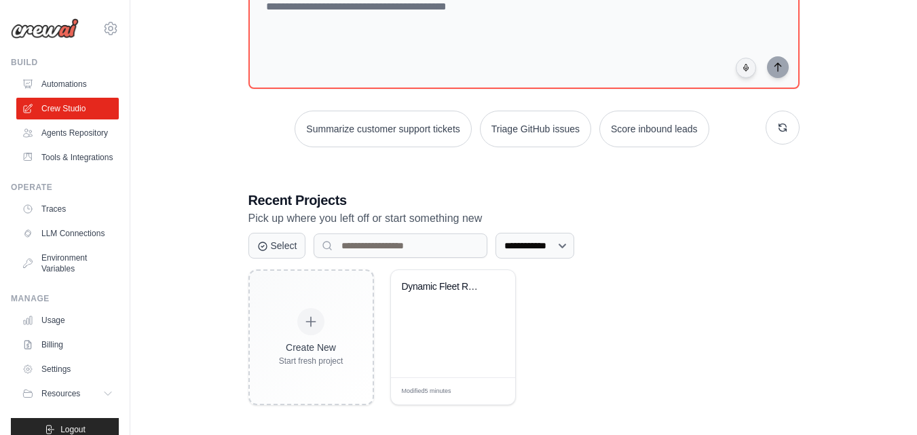
scroll to position [158, 0]
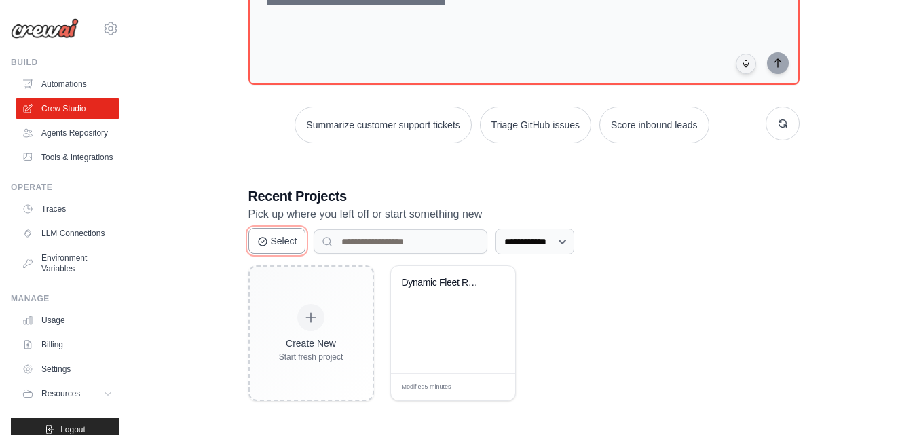
click at [283, 251] on button "Select" at bounding box center [278, 241] width 58 height 26
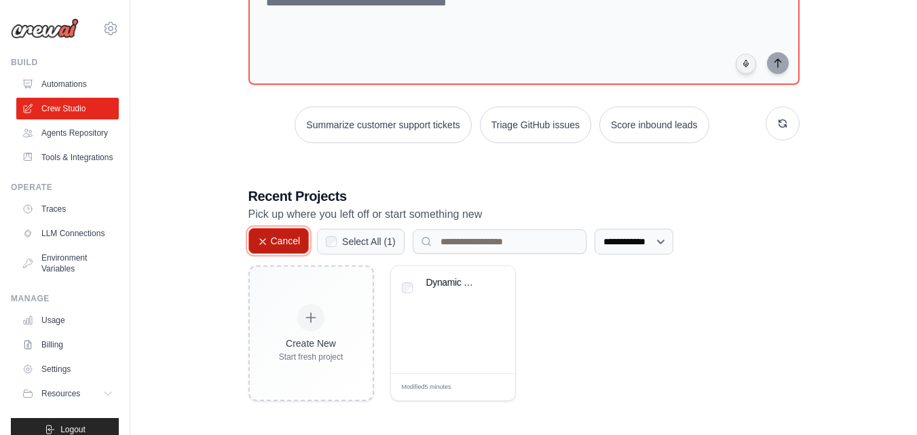
click at [283, 251] on button "Cancel" at bounding box center [279, 241] width 61 height 26
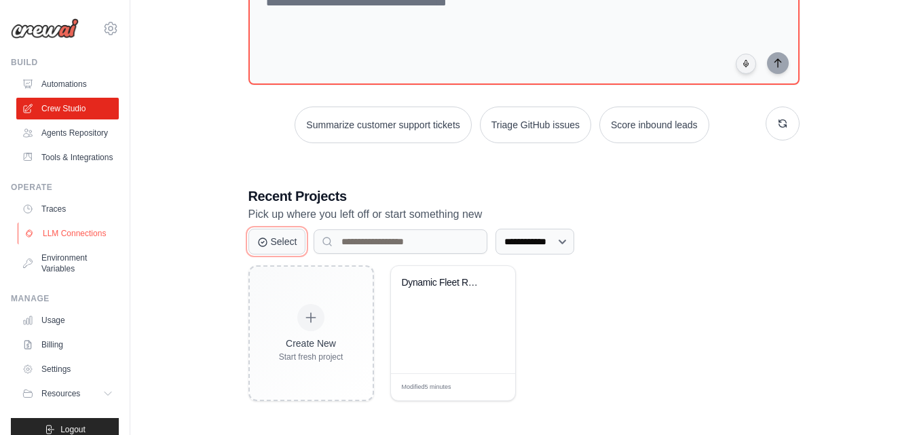
scroll to position [50, 0]
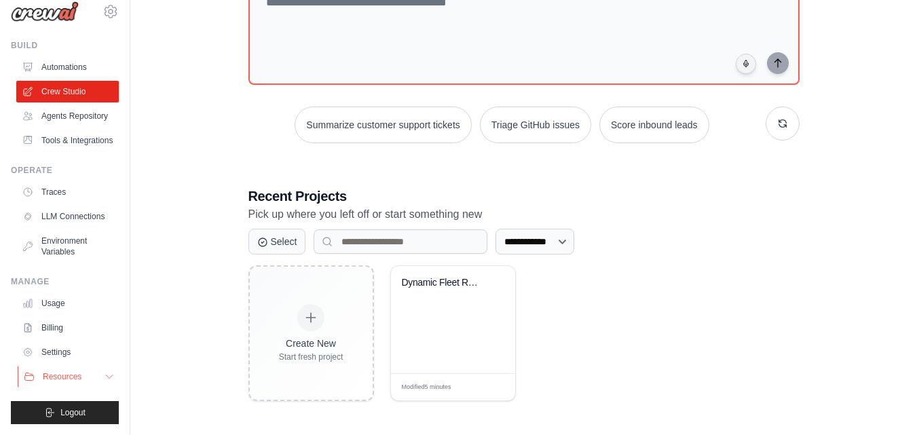
click at [74, 374] on span "Resources" at bounding box center [62, 376] width 39 height 11
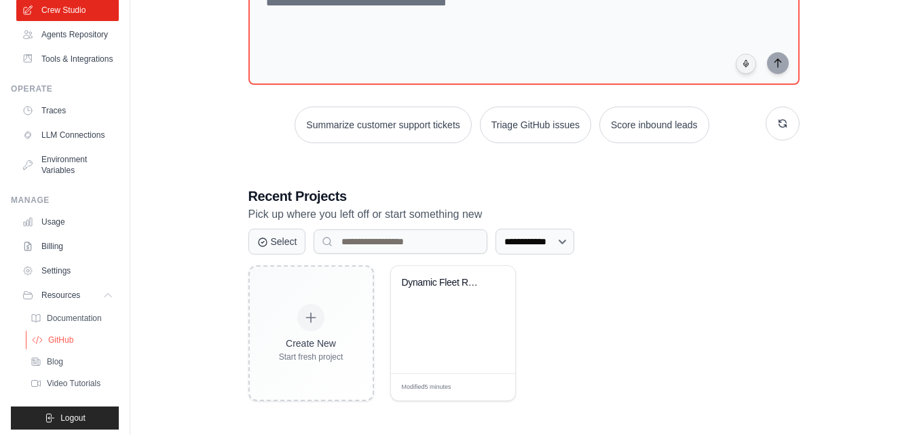
scroll to position [147, 0]
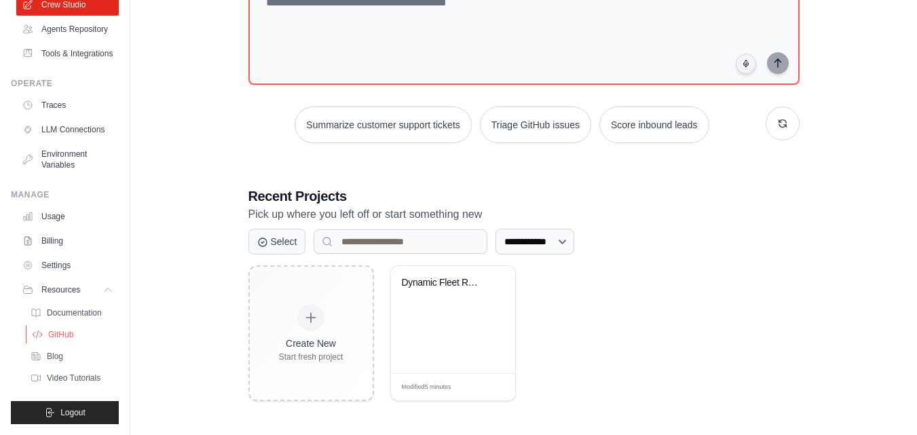
click at [59, 329] on span "GitHub" at bounding box center [60, 334] width 25 height 11
click at [73, 308] on span "Documentation" at bounding box center [75, 313] width 55 height 11
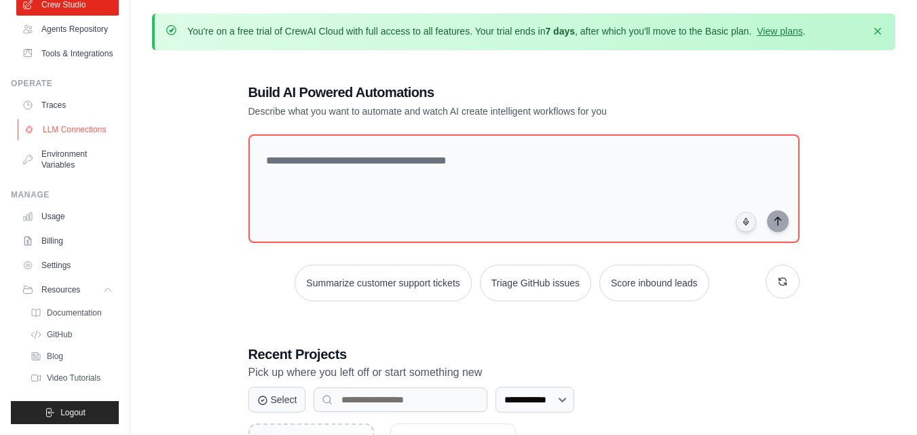
scroll to position [12, 0]
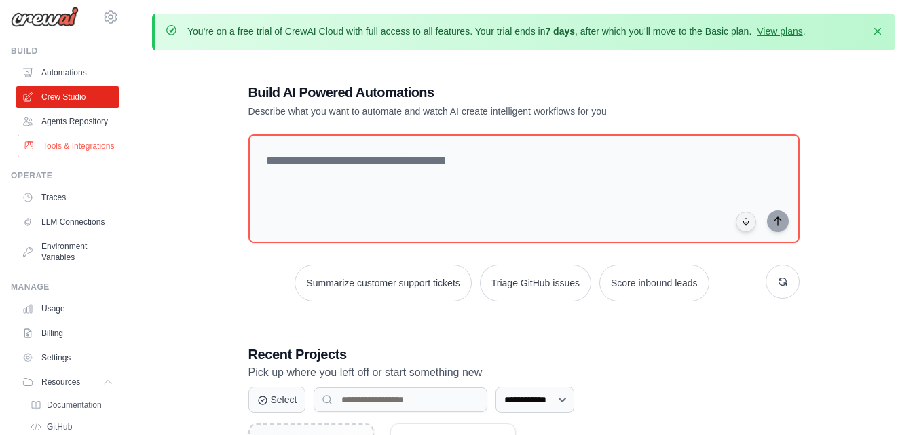
click at [93, 157] on link "Tools & Integrations" at bounding box center [69, 146] width 103 height 22
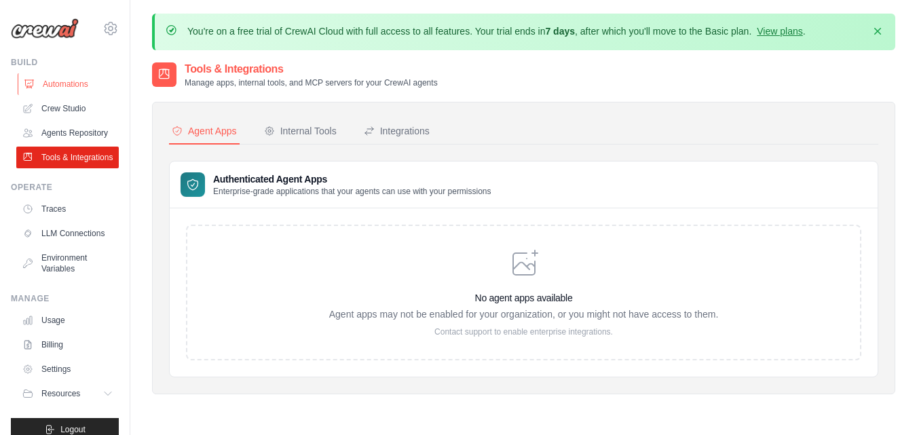
click at [58, 84] on link "Automations" at bounding box center [69, 84] width 103 height 22
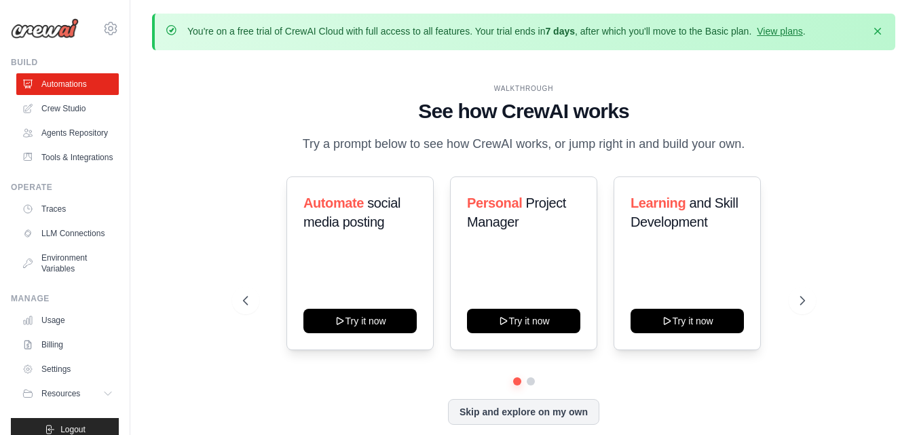
scroll to position [47, 0]
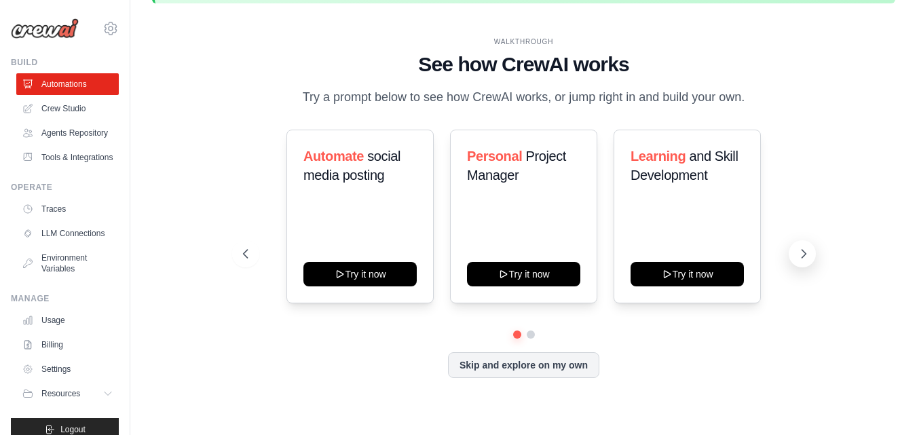
click at [798, 261] on icon at bounding box center [804, 254] width 14 height 14
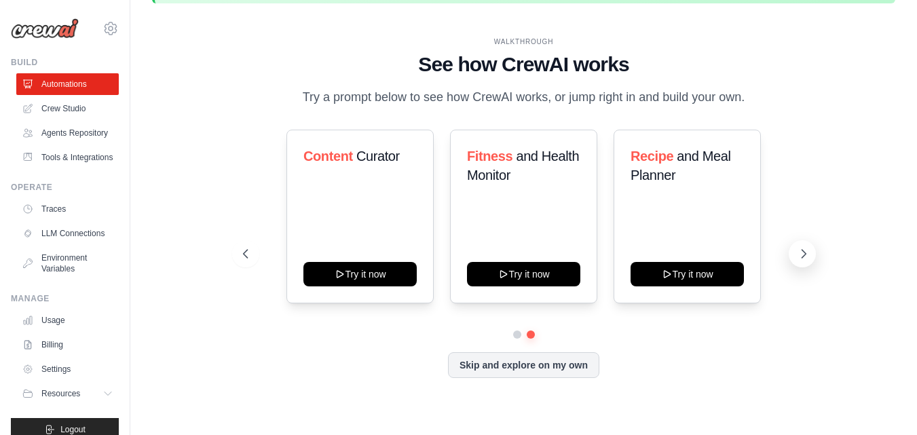
click at [798, 261] on icon at bounding box center [804, 254] width 14 height 14
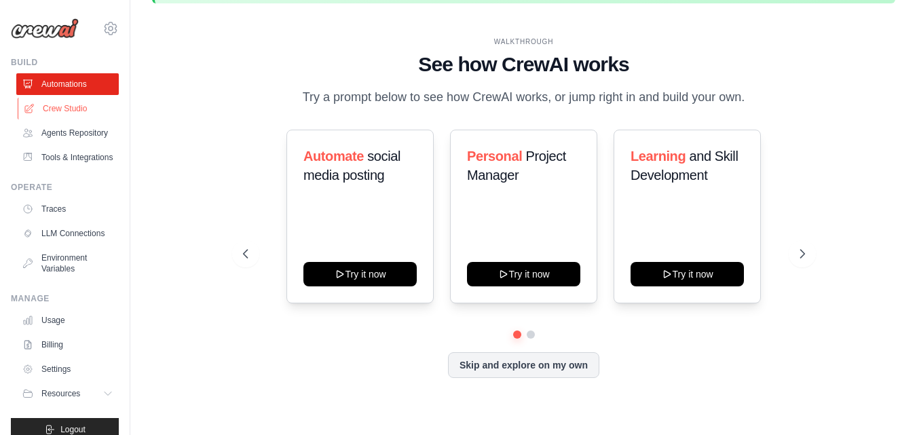
click at [56, 114] on link "Crew Studio" at bounding box center [69, 109] width 103 height 22
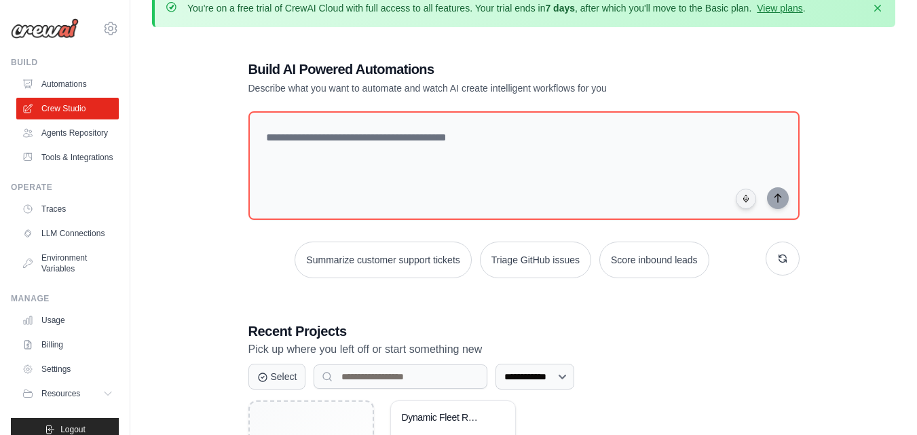
scroll to position [22, 0]
click at [72, 132] on link "Agents Repository" at bounding box center [69, 133] width 103 height 22
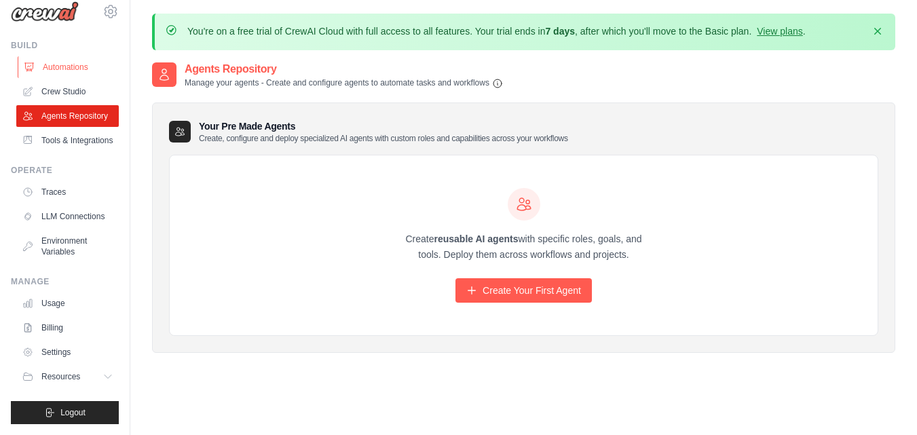
click at [74, 56] on link "Automations" at bounding box center [69, 67] width 103 height 22
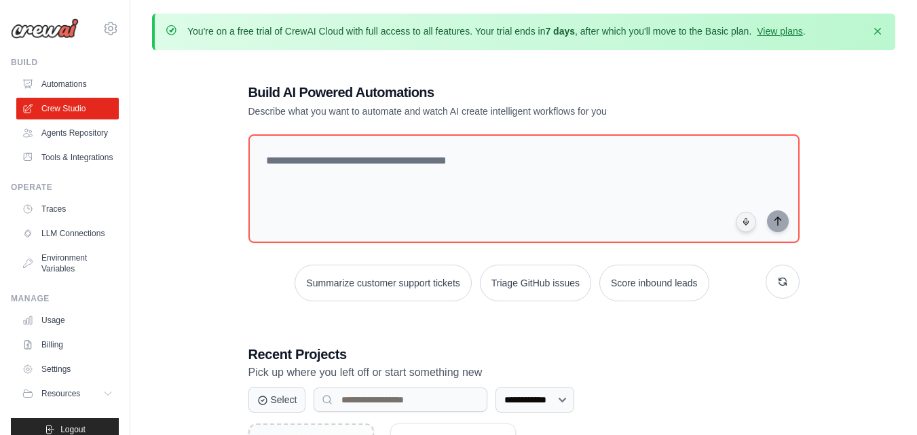
scroll to position [22, 0]
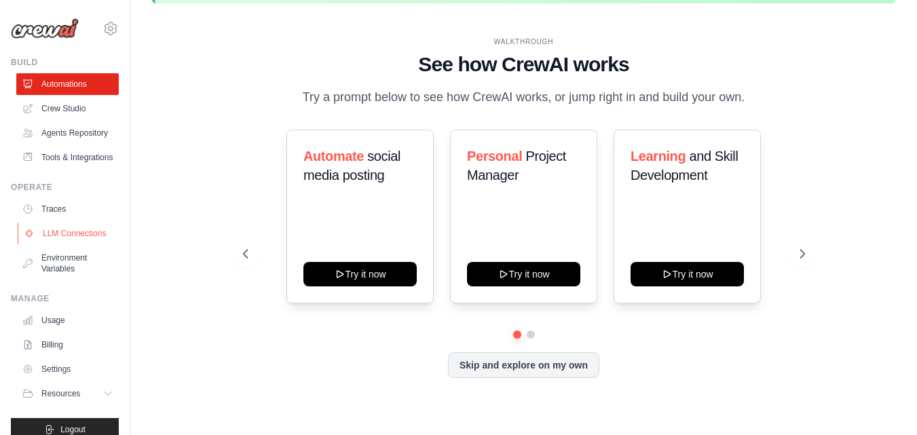
scroll to position [50, 0]
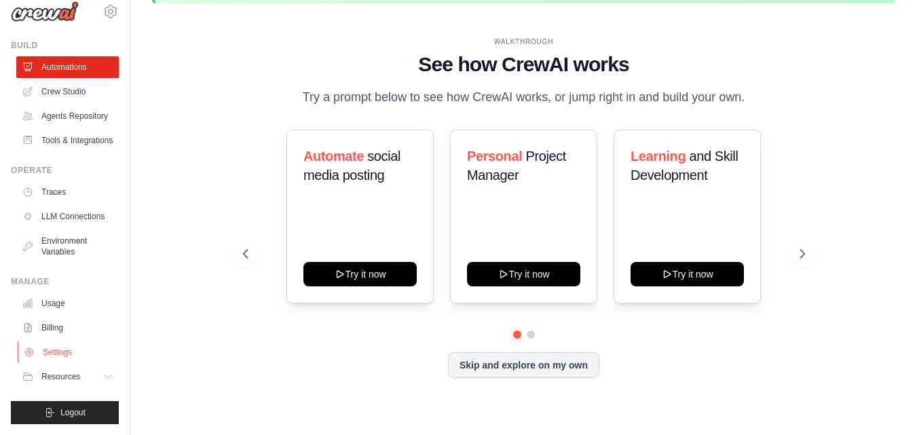
click at [76, 354] on link "Settings" at bounding box center [69, 353] width 103 height 22
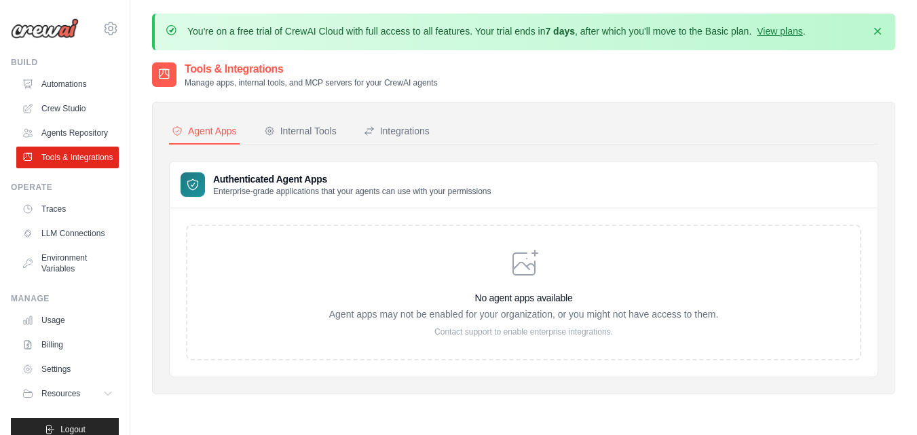
click at [212, 73] on h2 "Tools & Integrations" at bounding box center [311, 69] width 253 height 16
click at [109, 25] on div "harshitad024@gmail.com Settings Build Automations" at bounding box center [65, 217] width 130 height 435
click at [105, 35] on icon at bounding box center [111, 28] width 16 height 16
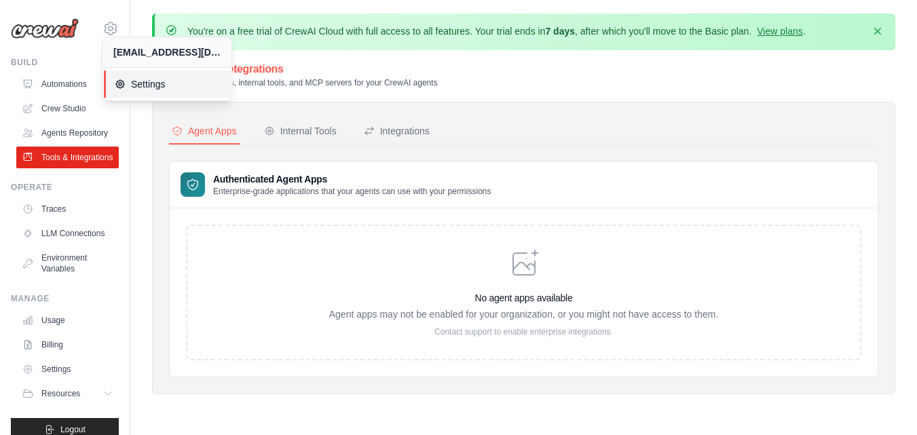
click at [127, 90] on span "Settings" at bounding box center [168, 84] width 107 height 14
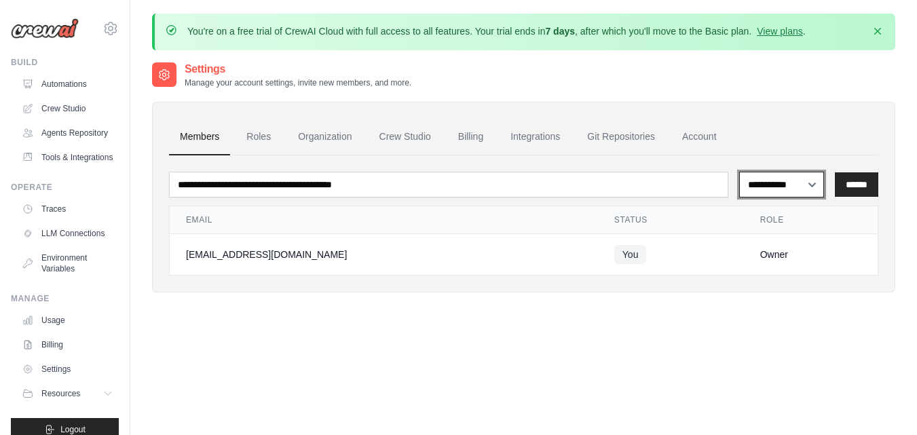
click at [792, 192] on select "**********" at bounding box center [782, 185] width 85 height 26
click at [251, 133] on link "Roles" at bounding box center [259, 137] width 46 height 37
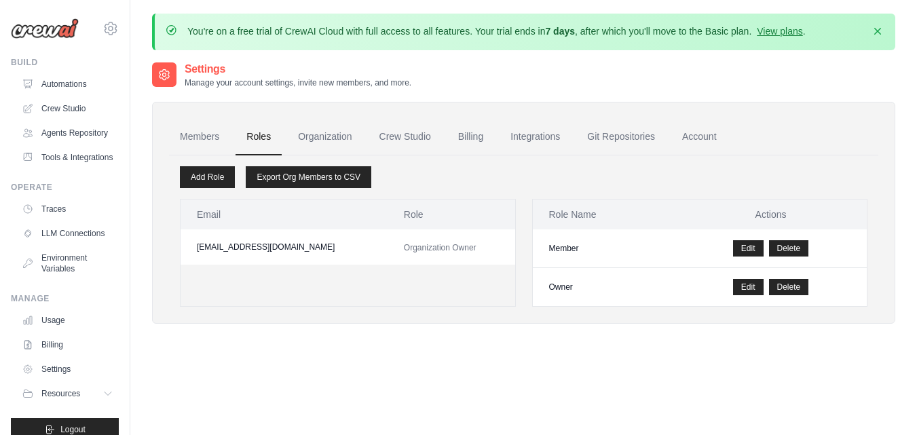
click at [314, 130] on link "Organization" at bounding box center [324, 137] width 75 height 37
click at [494, 132] on link "Billing" at bounding box center [471, 137] width 47 height 37
click at [640, 141] on link "Git Repositories" at bounding box center [622, 137] width 90 height 37
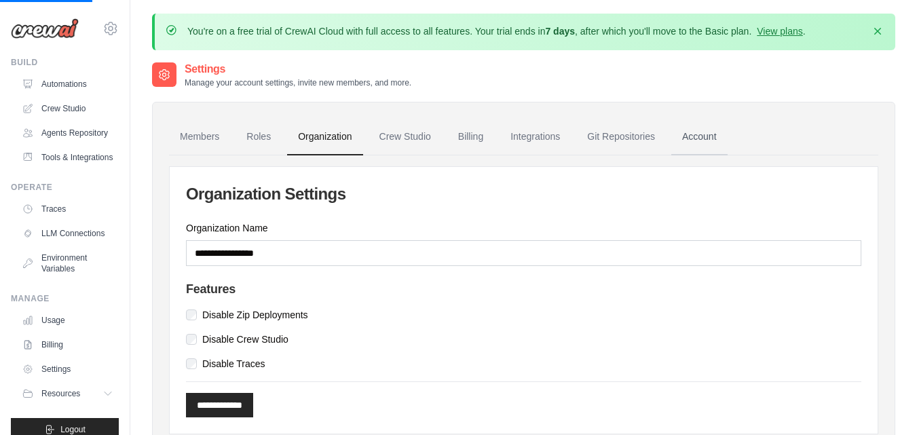
click at [720, 139] on link "Account" at bounding box center [700, 137] width 56 height 37
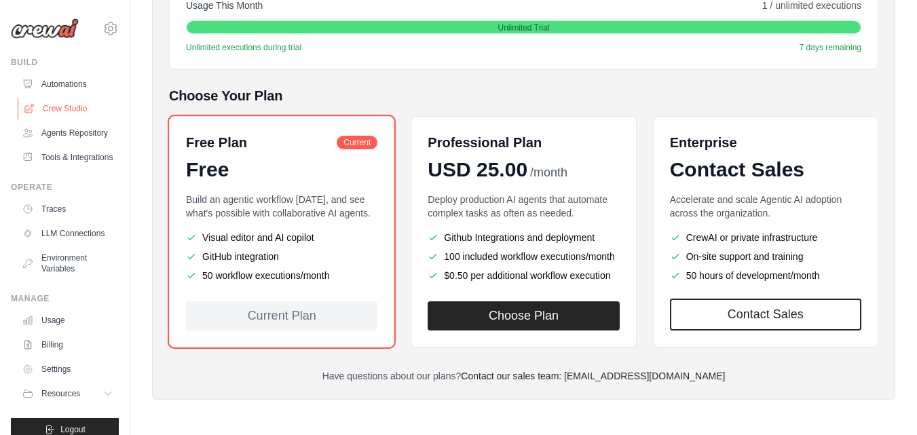
scroll to position [247, 0]
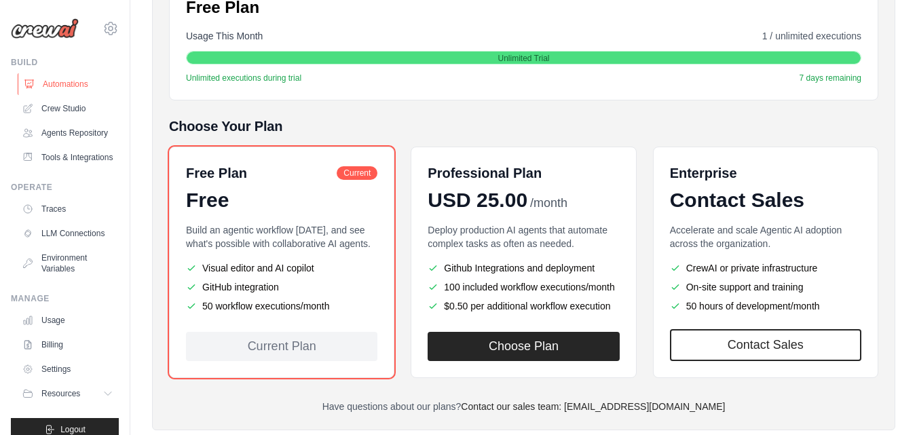
click at [43, 92] on link "Automations" at bounding box center [69, 84] width 103 height 22
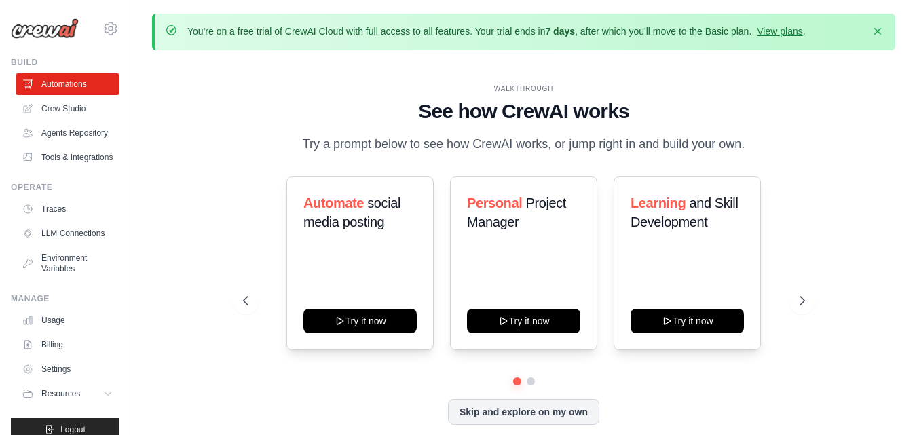
click at [56, 120] on ul "Automations Crew Studio Agents Repository Tools & Integrations" at bounding box center [67, 120] width 103 height 95
click at [58, 108] on link "Crew Studio" at bounding box center [69, 109] width 103 height 22
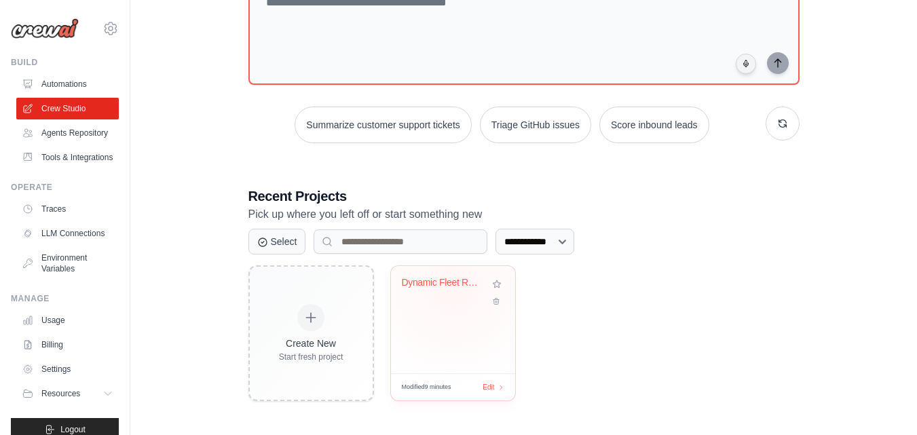
click at [452, 286] on div "Dynamic Fleet Route Optimization" at bounding box center [443, 283] width 82 height 12
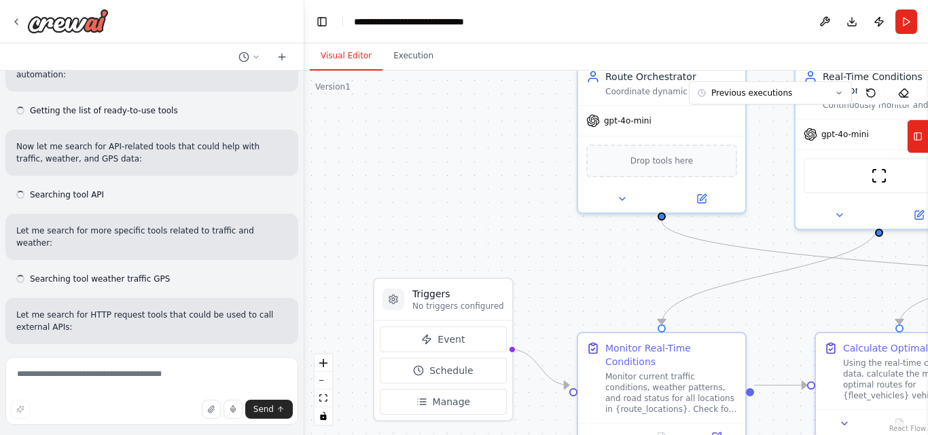
drag, startPoint x: 461, startPoint y: 282, endPoint x: 462, endPoint y: 200, distance: 81.5
click at [462, 200] on div ".deletable-edge-delete-btn { width: 20px; height: 20px; border: 0px solid #ffff…" at bounding box center [615, 253] width 623 height 365
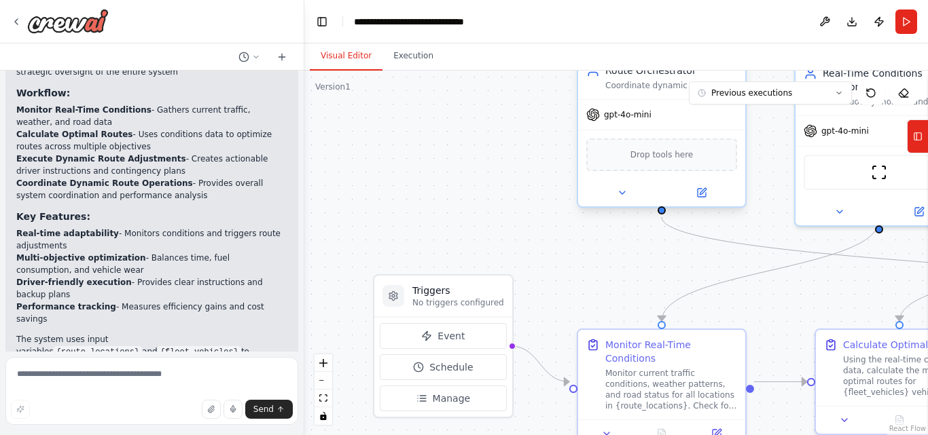
scroll to position [2079, 0]
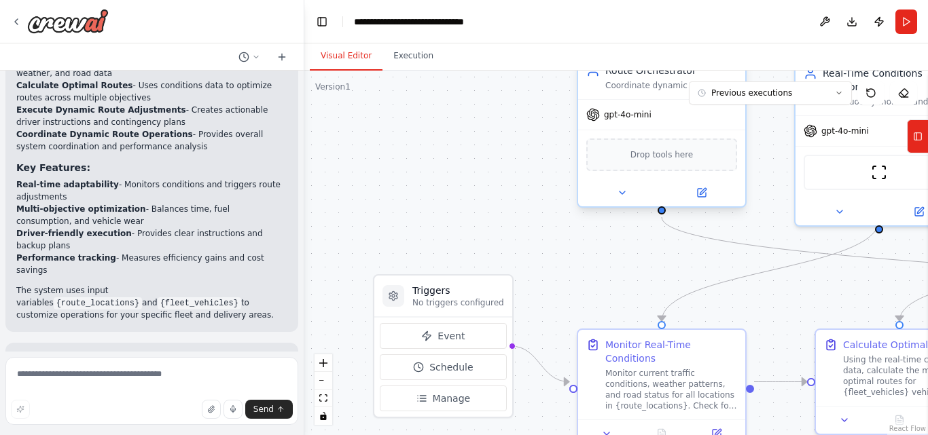
click at [641, 122] on div "gpt-4o-mini" at bounding box center [661, 115] width 167 height 30
click at [644, 111] on span "gpt-4o-mini" at bounding box center [628, 114] width 48 height 11
click at [718, 198] on button at bounding box center [701, 193] width 77 height 16
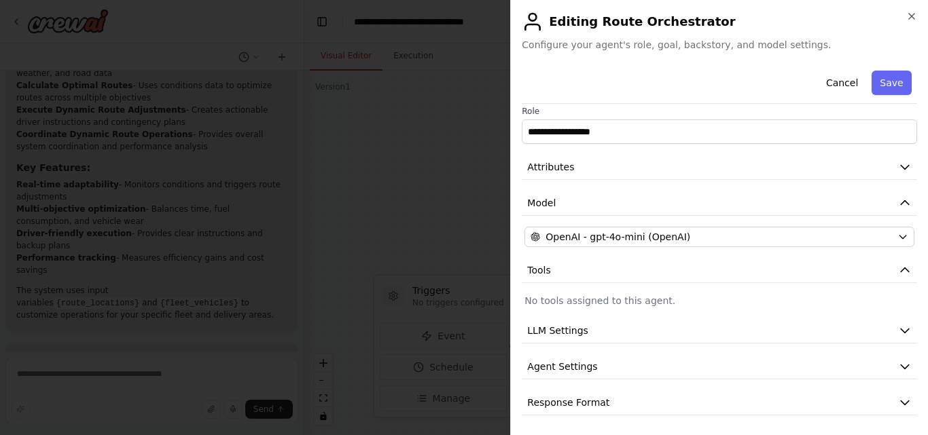
scroll to position [11, 0]
click at [725, 267] on button "Tools" at bounding box center [719, 268] width 395 height 25
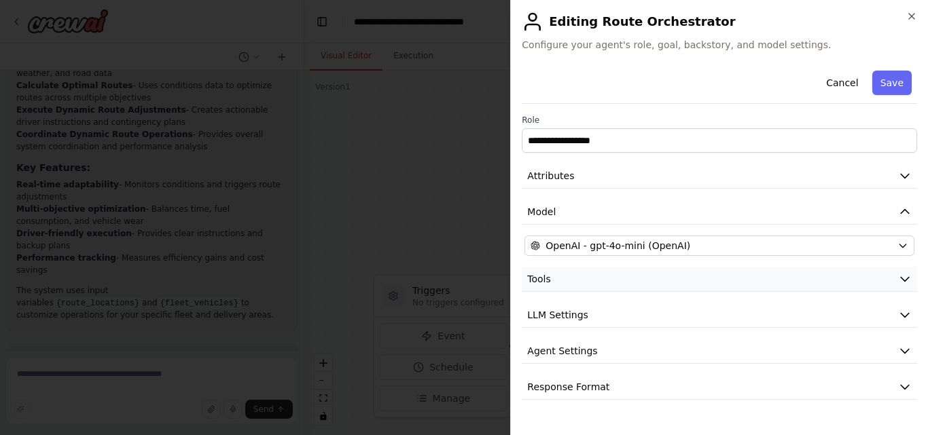
click at [725, 267] on button "Tools" at bounding box center [719, 279] width 395 height 25
